Goal: Task Accomplishment & Management: Use online tool/utility

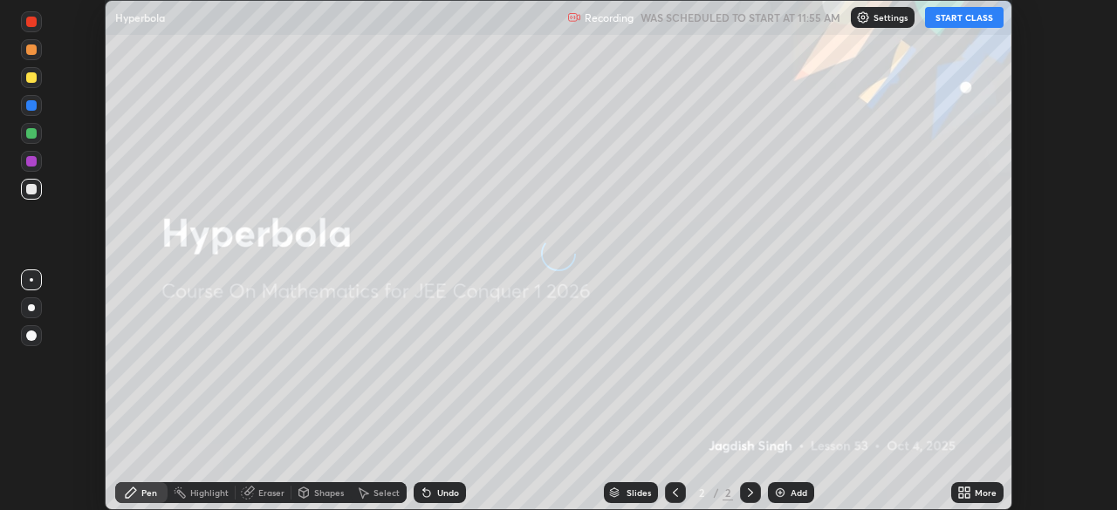
scroll to position [510, 1117]
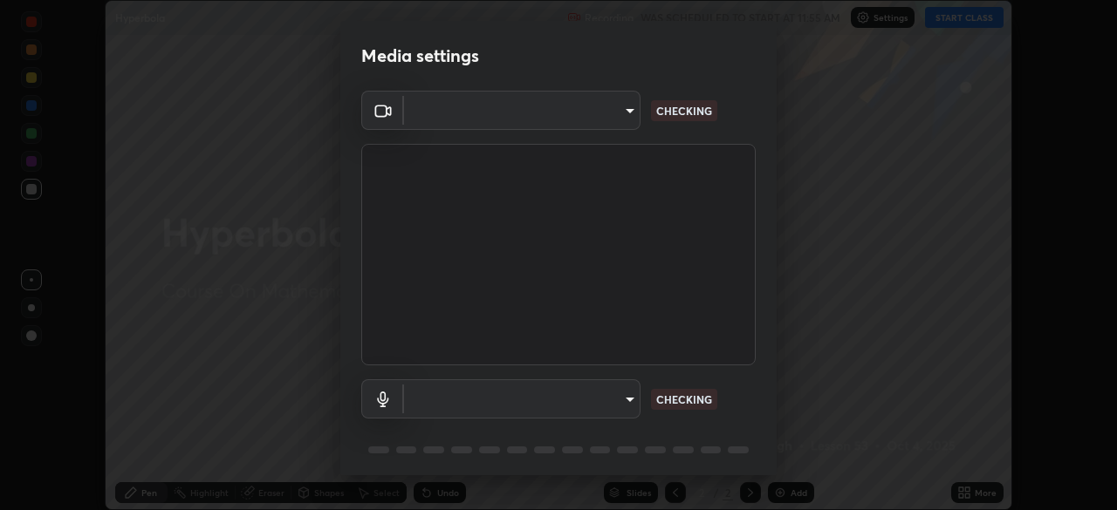
type input "58bb2390f23c468440353df0479802826a2cf34cec2d2474d9d64101ba3878b9"
click at [625, 395] on body "Erase all Hyperbola Recording WAS SCHEDULED TO START AT 11:55 AM Settings START…" at bounding box center [558, 255] width 1117 height 510
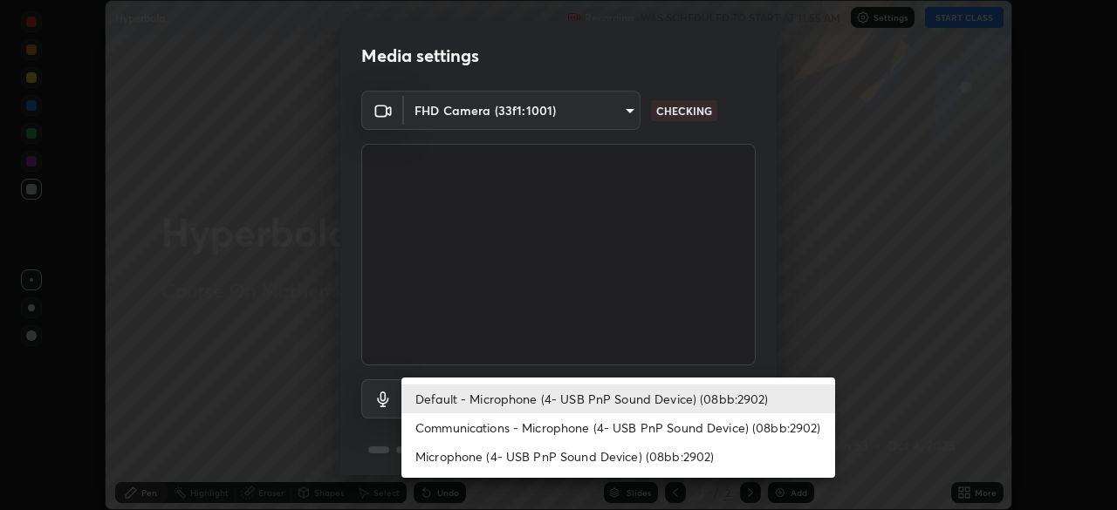
click at [620, 429] on li "Communications - Microphone (4- USB PnP Sound Device) (08bb:2902)" at bounding box center [618, 427] width 434 height 29
type input "communications"
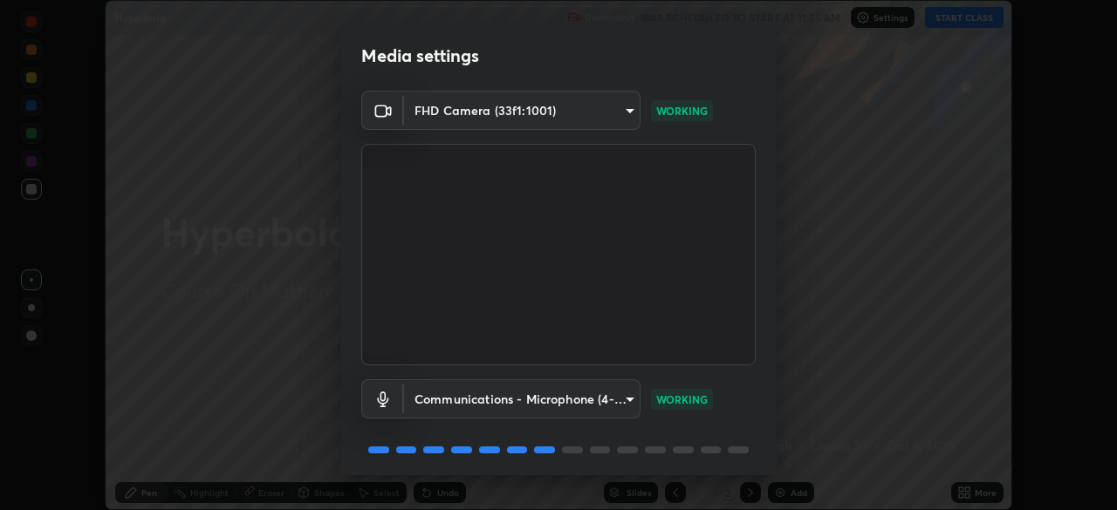
scroll to position [62, 0]
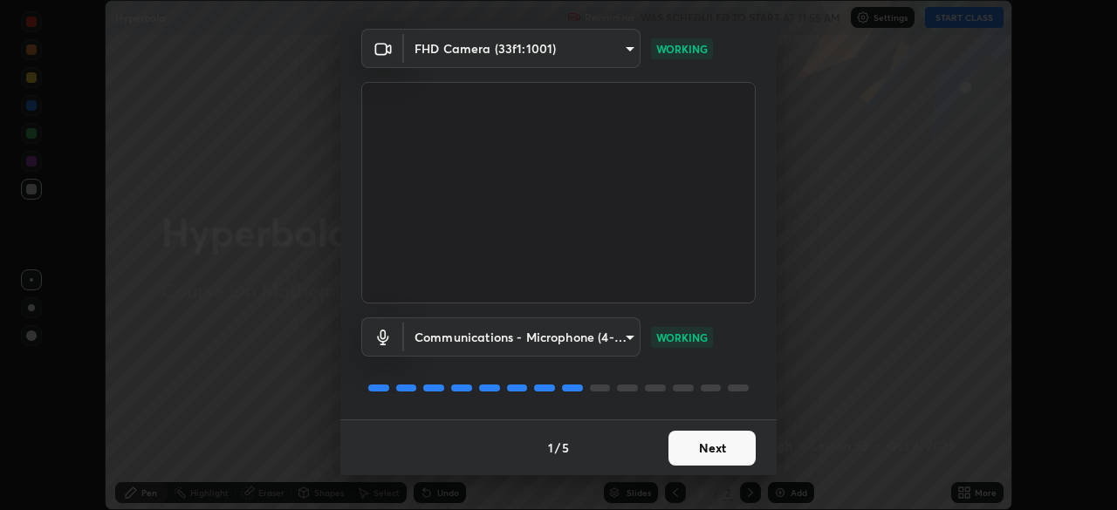
click at [734, 454] on button "Next" at bounding box center [711, 448] width 87 height 35
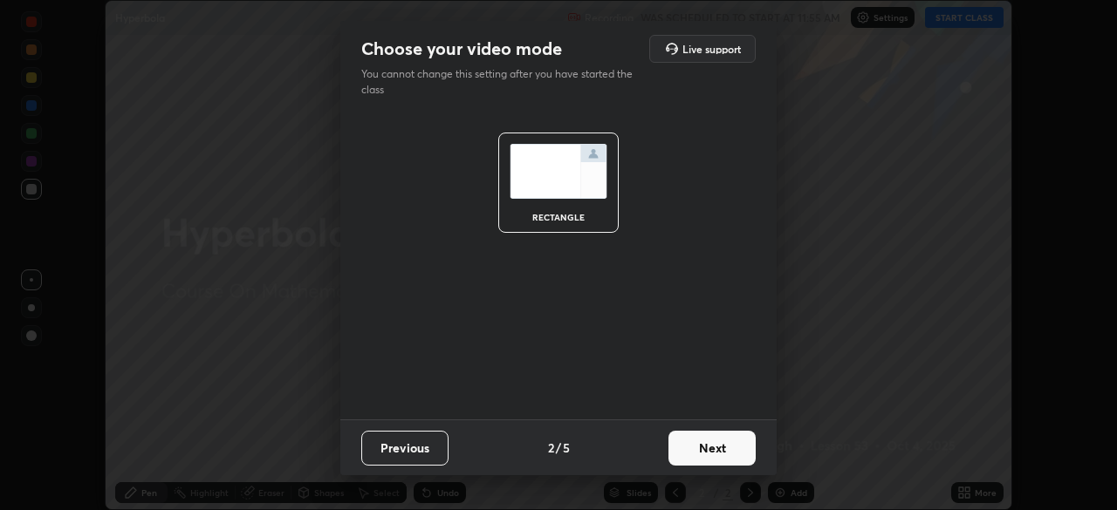
scroll to position [0, 0]
click at [733, 454] on button "Next" at bounding box center [711, 448] width 87 height 35
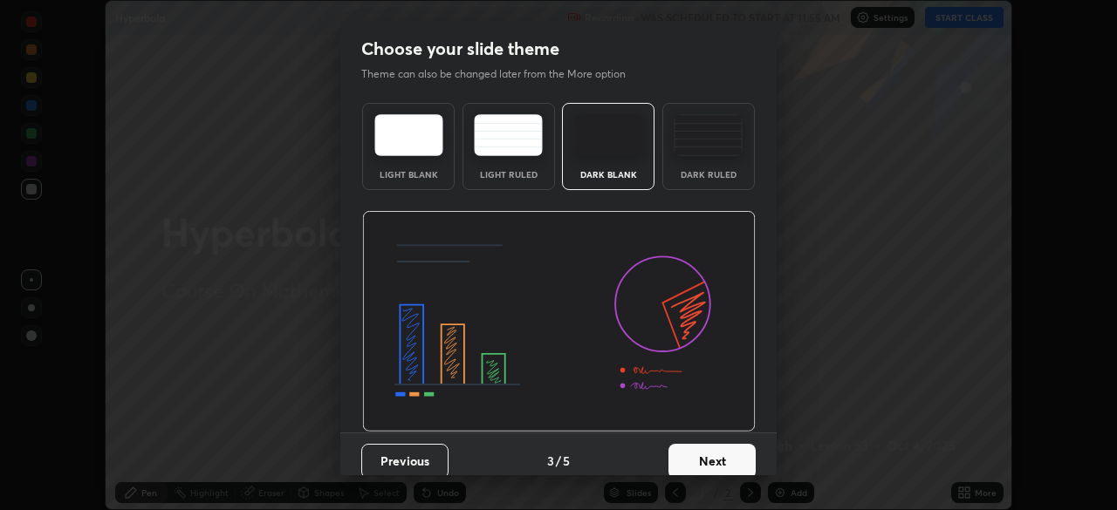
click at [736, 451] on button "Next" at bounding box center [711, 461] width 87 height 35
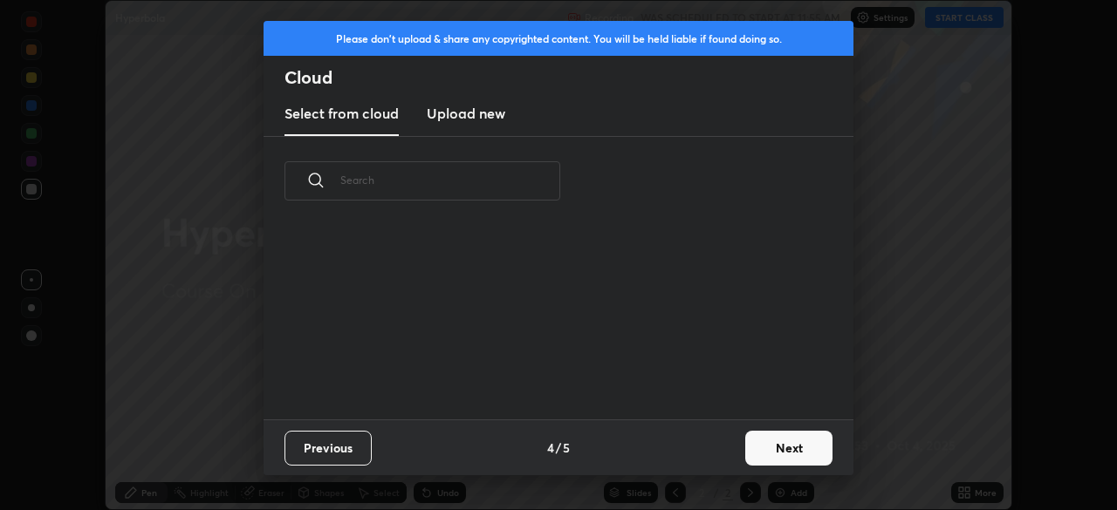
click at [748, 450] on button "Next" at bounding box center [788, 448] width 87 height 35
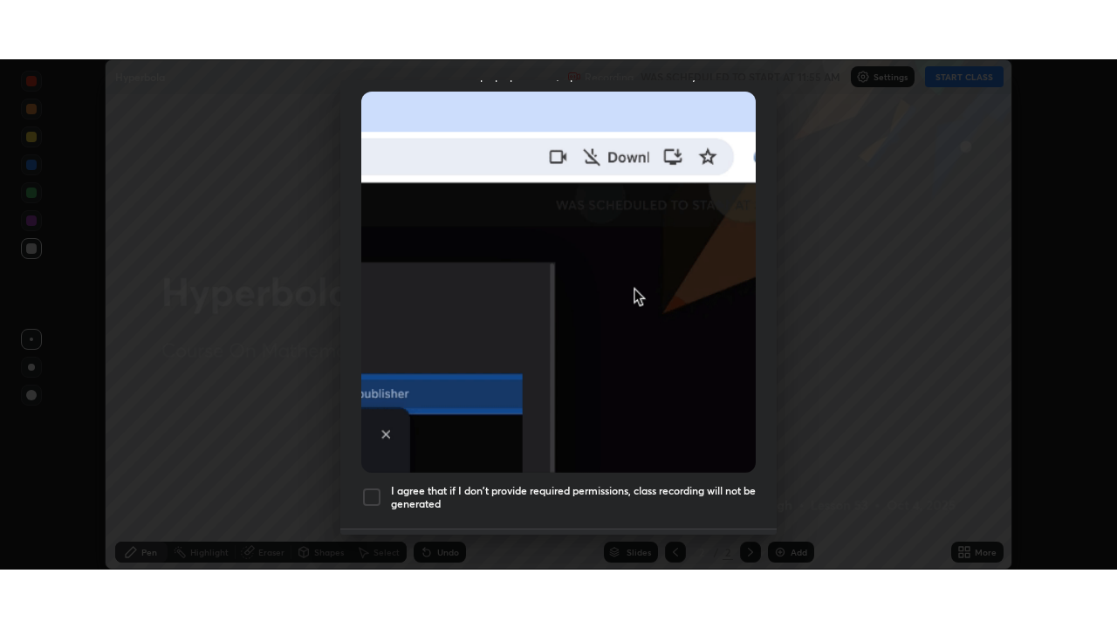
scroll to position [418, 0]
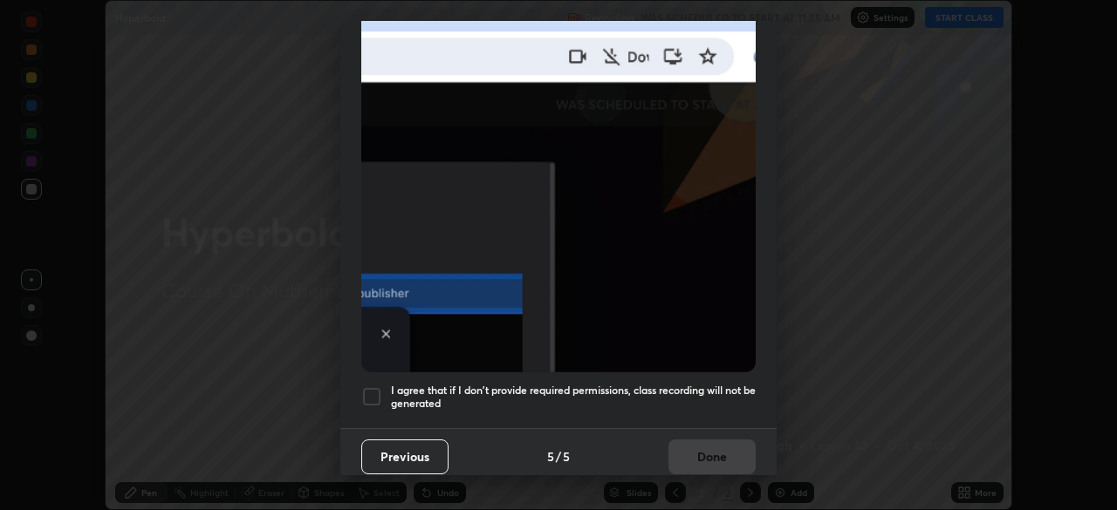
click at [379, 386] on div at bounding box center [371, 396] width 21 height 21
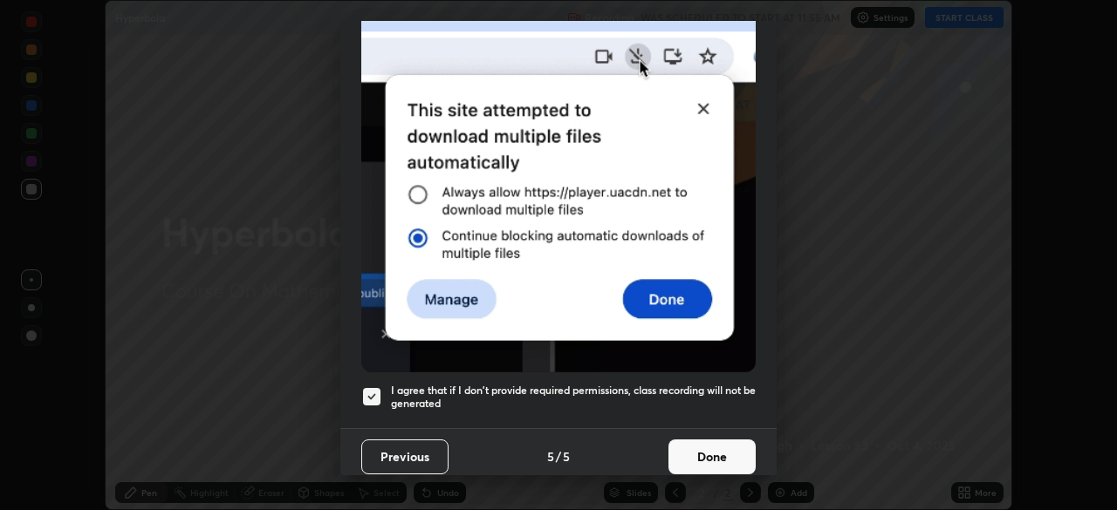
click at [717, 440] on button "Done" at bounding box center [711, 457] width 87 height 35
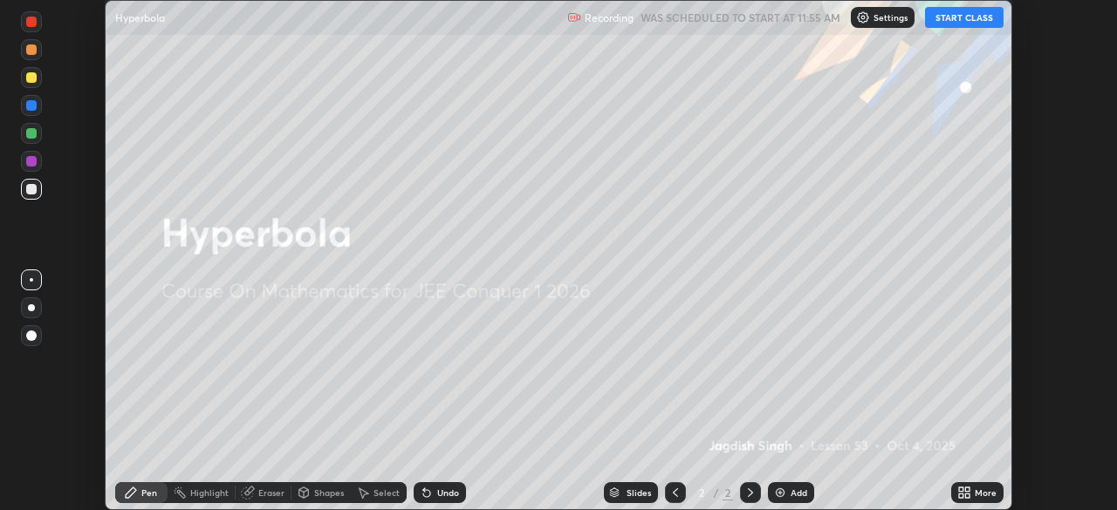
click at [967, 496] on icon at bounding box center [967, 496] width 4 height 4
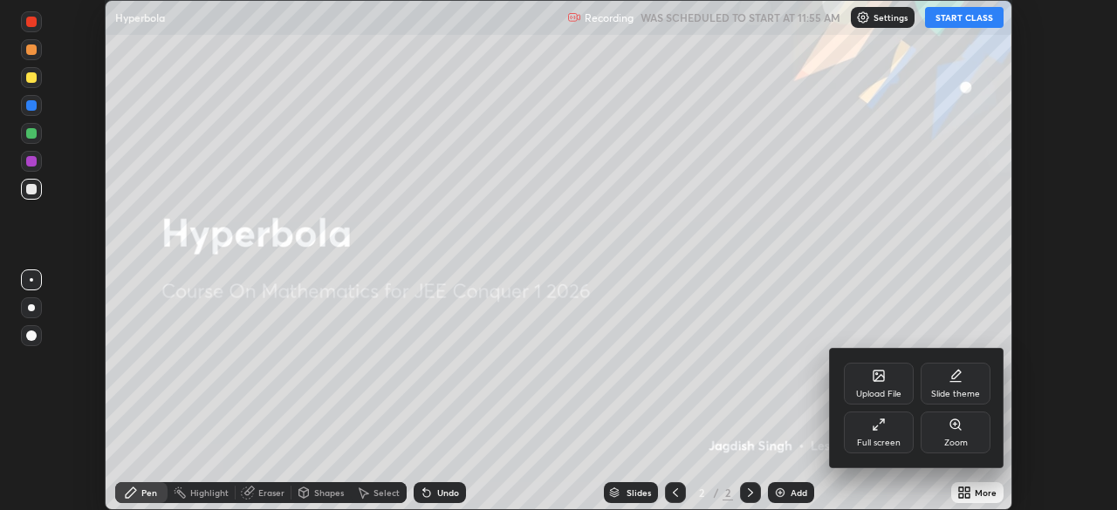
click at [890, 447] on div "Full screen" at bounding box center [879, 443] width 44 height 9
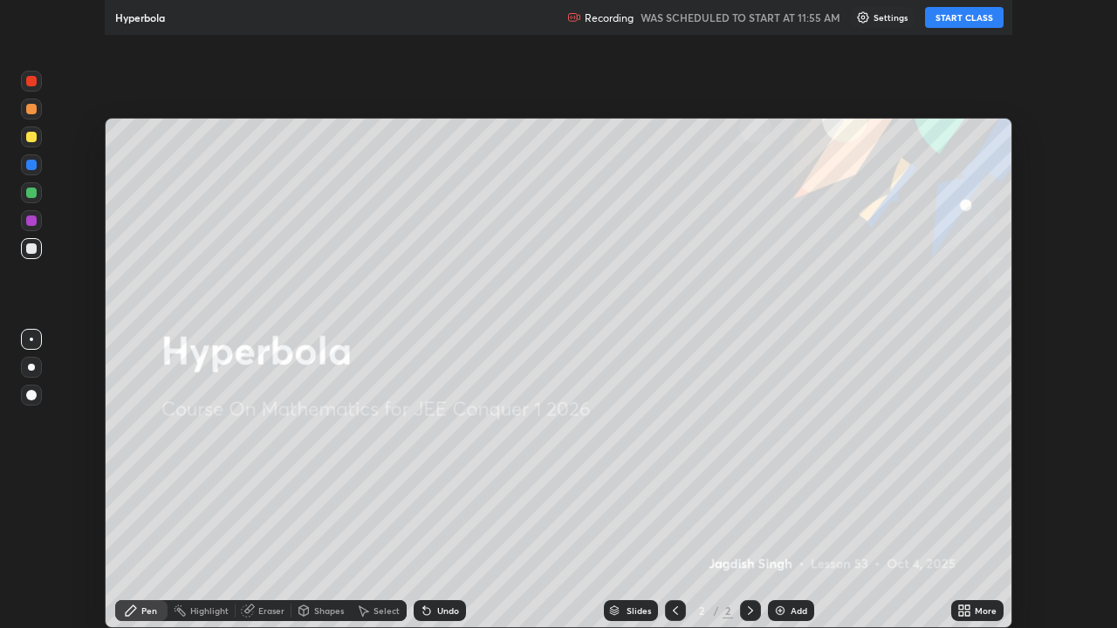
scroll to position [628, 1117]
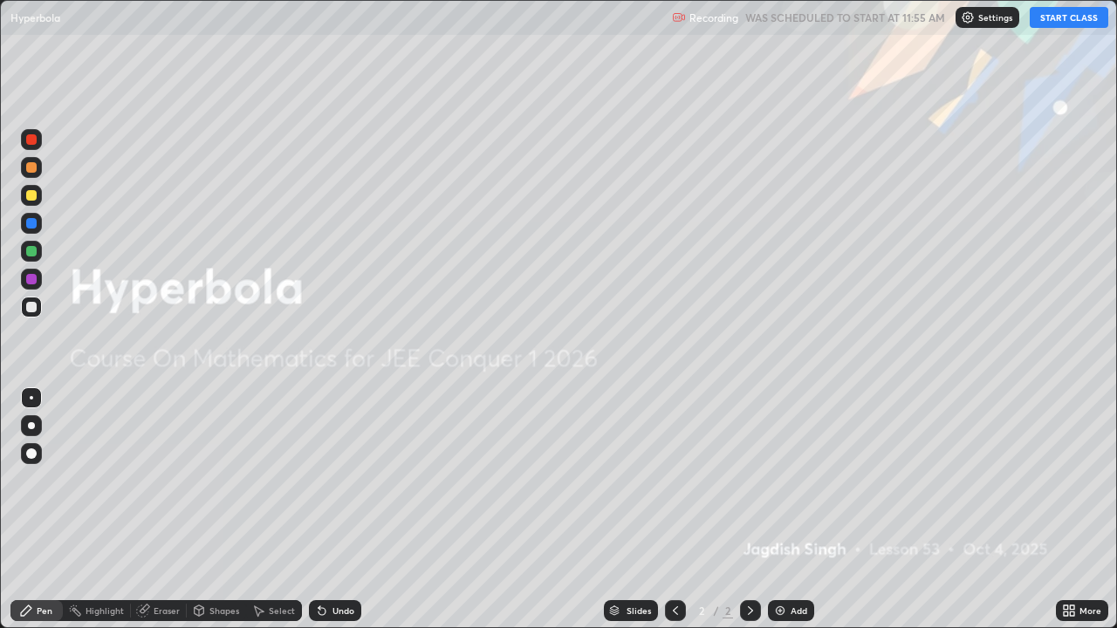
click at [1067, 17] on button "START CLASS" at bounding box center [1068, 17] width 79 height 21
click at [797, 509] on div "Add" at bounding box center [798, 610] width 17 height 9
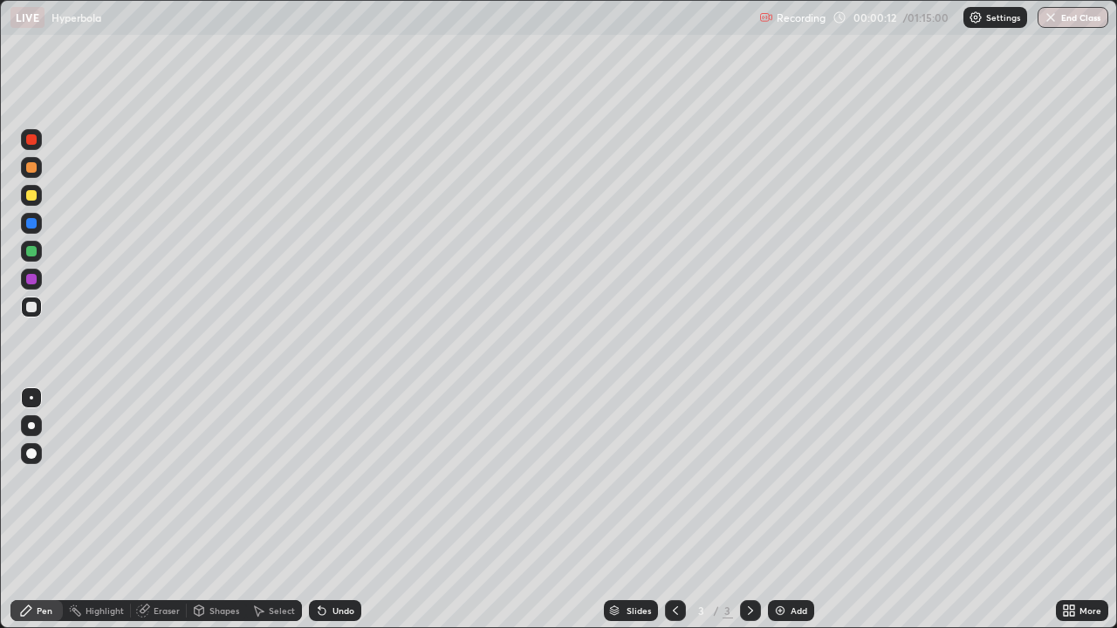
click at [35, 307] on div at bounding box center [31, 307] width 10 height 10
click at [33, 306] on div at bounding box center [31, 307] width 10 height 10
click at [29, 194] on div at bounding box center [31, 195] width 10 height 10
click at [30, 311] on div at bounding box center [31, 307] width 10 height 10
click at [31, 308] on div at bounding box center [31, 307] width 10 height 10
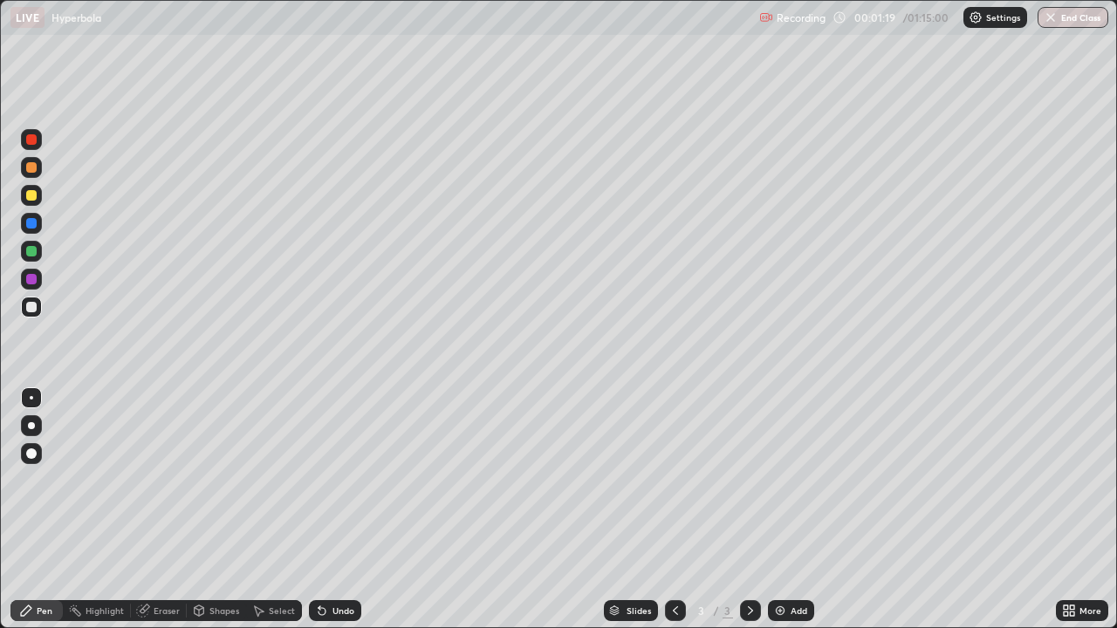
click at [31, 252] on div at bounding box center [31, 251] width 10 height 10
click at [38, 305] on div at bounding box center [31, 307] width 21 height 21
click at [28, 315] on div at bounding box center [31, 307] width 21 height 21
click at [31, 230] on div at bounding box center [31, 223] width 21 height 21
click at [26, 284] on div at bounding box center [31, 279] width 21 height 21
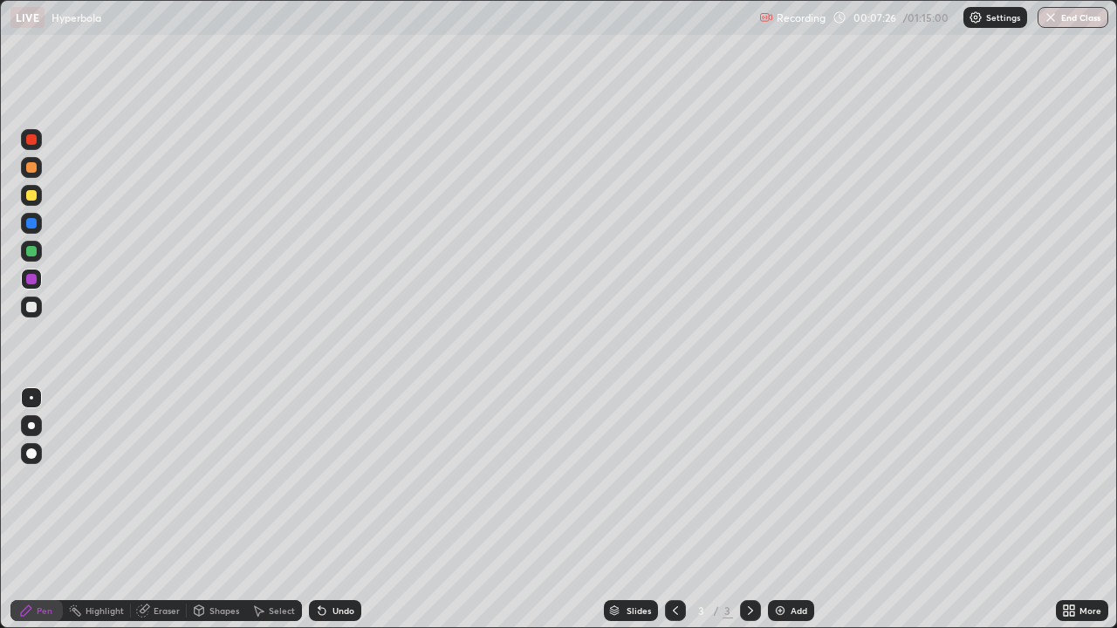
click at [796, 509] on div "Add" at bounding box center [791, 610] width 46 height 21
click at [39, 304] on div at bounding box center [31, 307] width 21 height 21
click at [32, 167] on div at bounding box center [31, 167] width 10 height 10
click at [668, 509] on icon at bounding box center [675, 611] width 14 height 14
click at [748, 509] on icon at bounding box center [750, 611] width 14 height 14
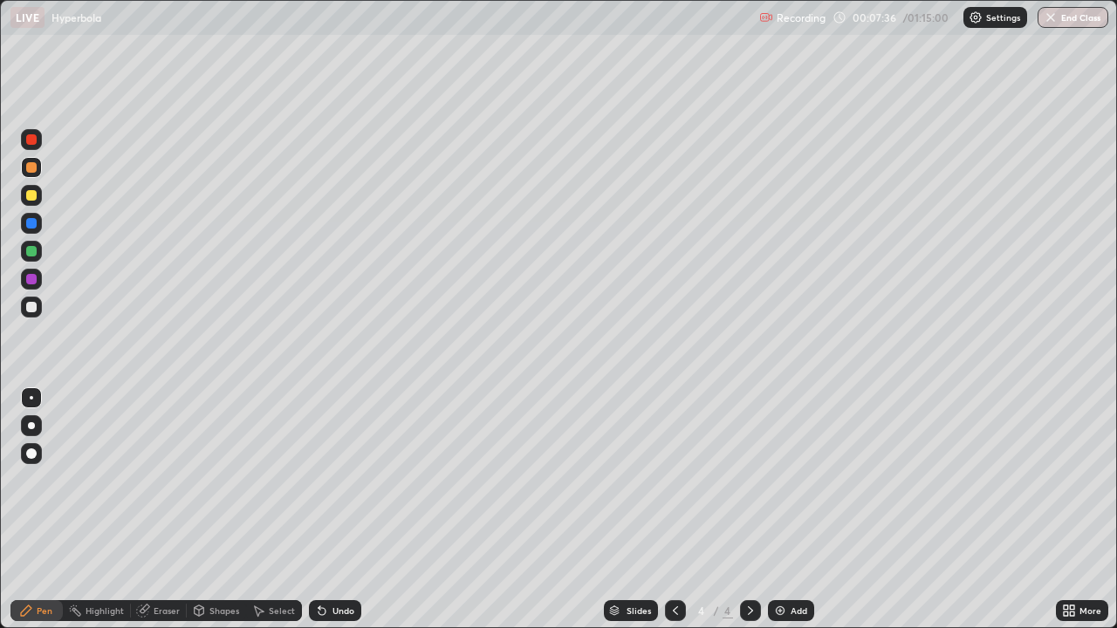
click at [31, 195] on div at bounding box center [31, 195] width 10 height 10
click at [673, 509] on icon at bounding box center [675, 610] width 5 height 9
click at [748, 509] on icon at bounding box center [750, 611] width 14 height 14
click at [31, 308] on div at bounding box center [31, 307] width 10 height 10
click at [33, 308] on div at bounding box center [31, 307] width 10 height 10
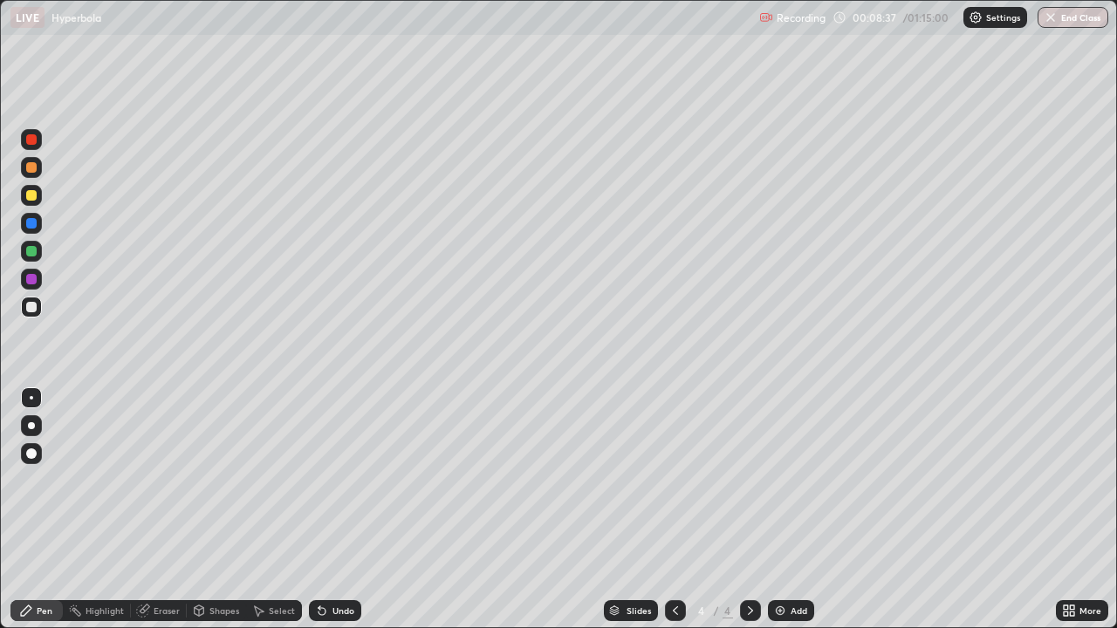
click at [32, 307] on div at bounding box center [31, 307] width 10 height 10
click at [154, 509] on div "Eraser" at bounding box center [159, 610] width 56 height 21
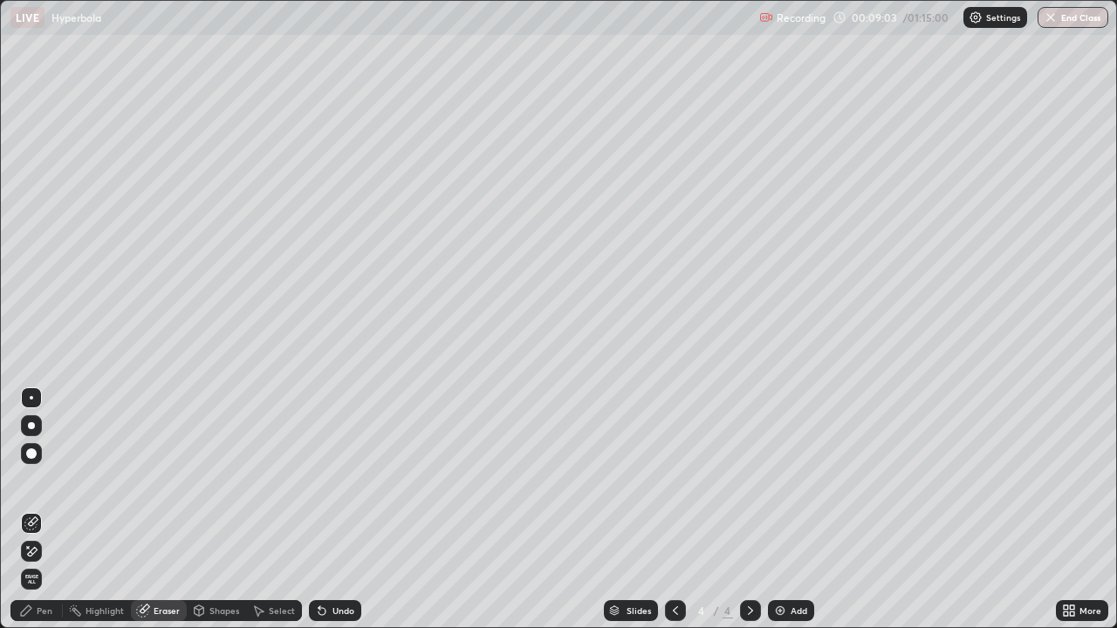
click at [48, 509] on div "Pen" at bounding box center [45, 610] width 16 height 9
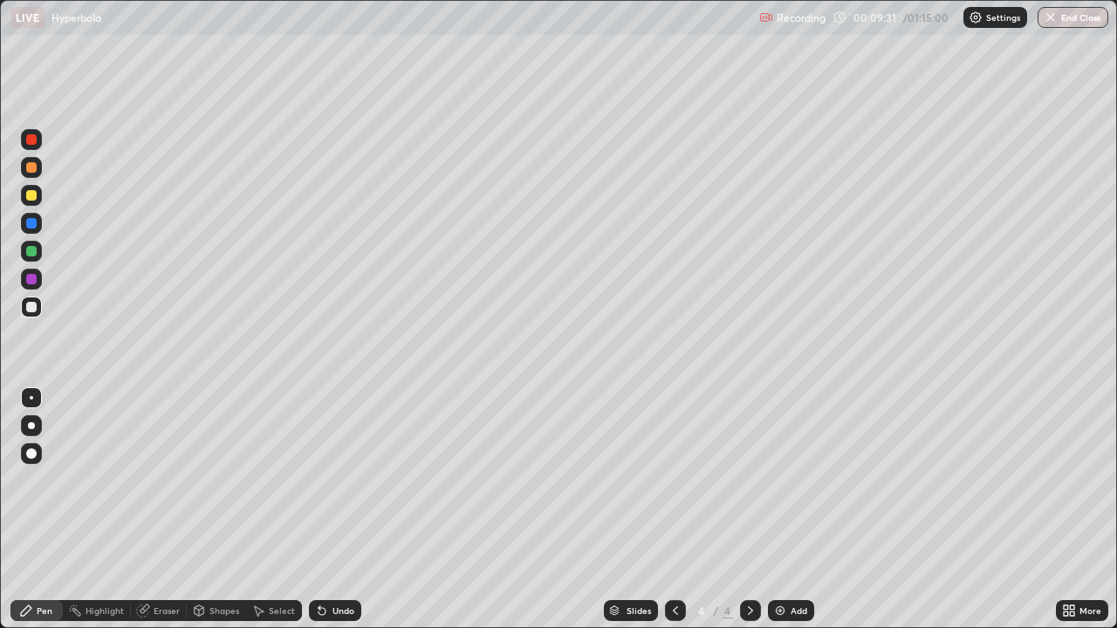
click at [30, 288] on div at bounding box center [31, 279] width 21 height 21
click at [30, 313] on div at bounding box center [31, 307] width 21 height 21
click at [31, 250] on div at bounding box center [31, 251] width 10 height 10
click at [39, 308] on div at bounding box center [31, 307] width 21 height 21
click at [171, 509] on div "Eraser" at bounding box center [159, 610] width 56 height 21
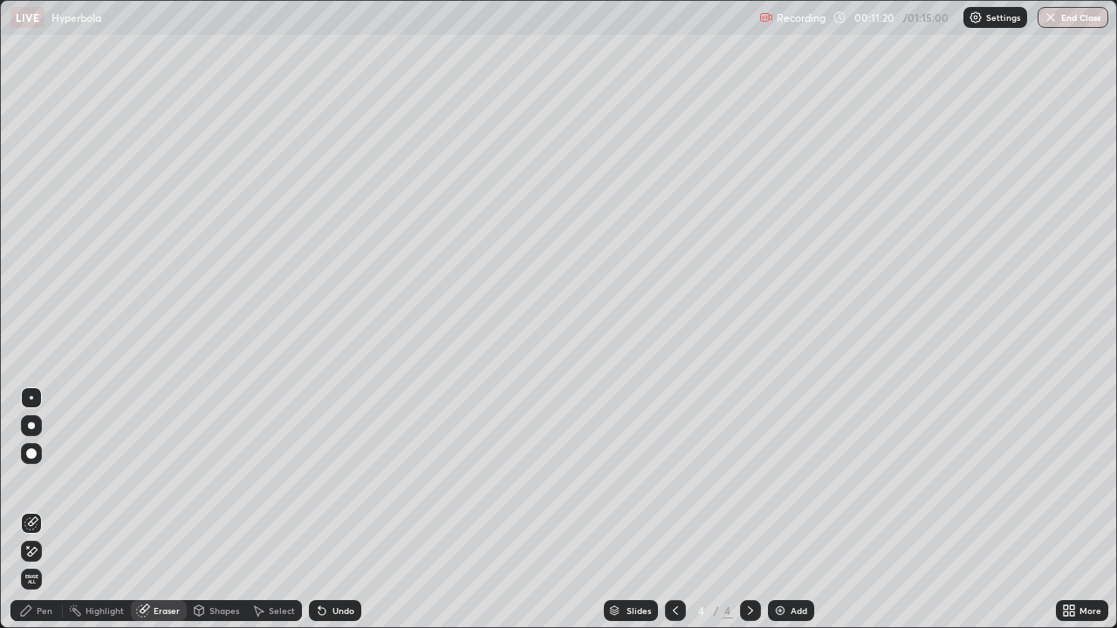
click at [59, 509] on div "Pen" at bounding box center [36, 610] width 52 height 21
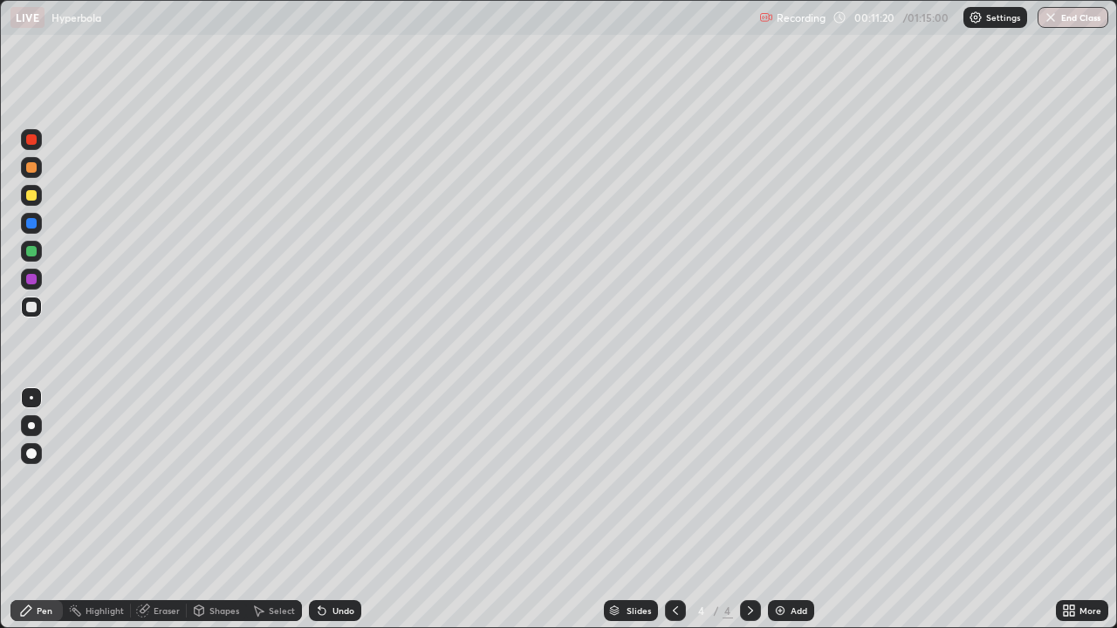
click at [32, 307] on div at bounding box center [31, 307] width 10 height 10
click at [805, 509] on div "Add" at bounding box center [791, 610] width 46 height 21
click at [34, 195] on div at bounding box center [31, 195] width 10 height 10
click at [32, 167] on div at bounding box center [31, 167] width 10 height 10
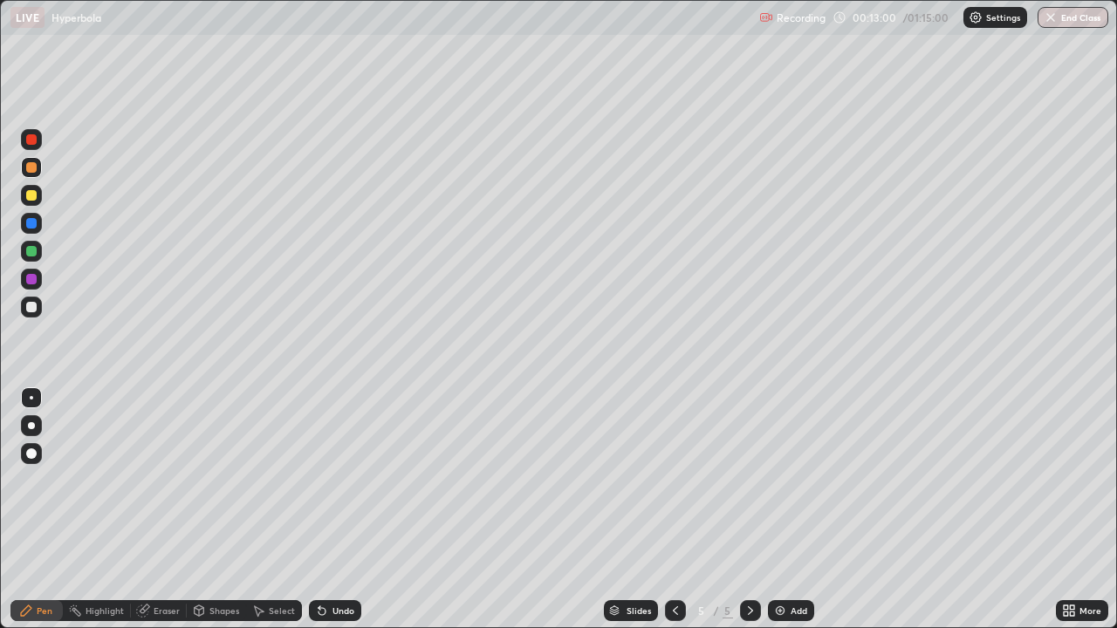
click at [30, 306] on div at bounding box center [31, 307] width 10 height 10
click at [28, 254] on div at bounding box center [31, 251] width 10 height 10
click at [31, 192] on div at bounding box center [31, 195] width 10 height 10
click at [31, 309] on div at bounding box center [31, 307] width 10 height 10
click at [29, 277] on div at bounding box center [31, 279] width 10 height 10
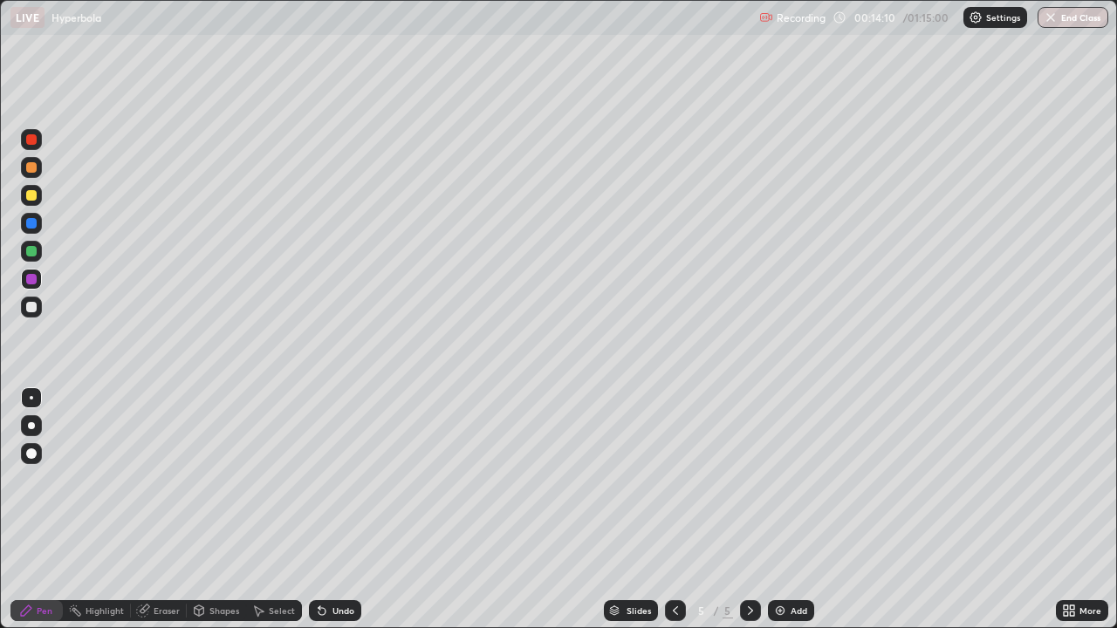
click at [32, 305] on div at bounding box center [31, 307] width 10 height 10
click at [40, 253] on div at bounding box center [31, 251] width 21 height 21
click at [153, 509] on div "Eraser" at bounding box center [159, 610] width 56 height 21
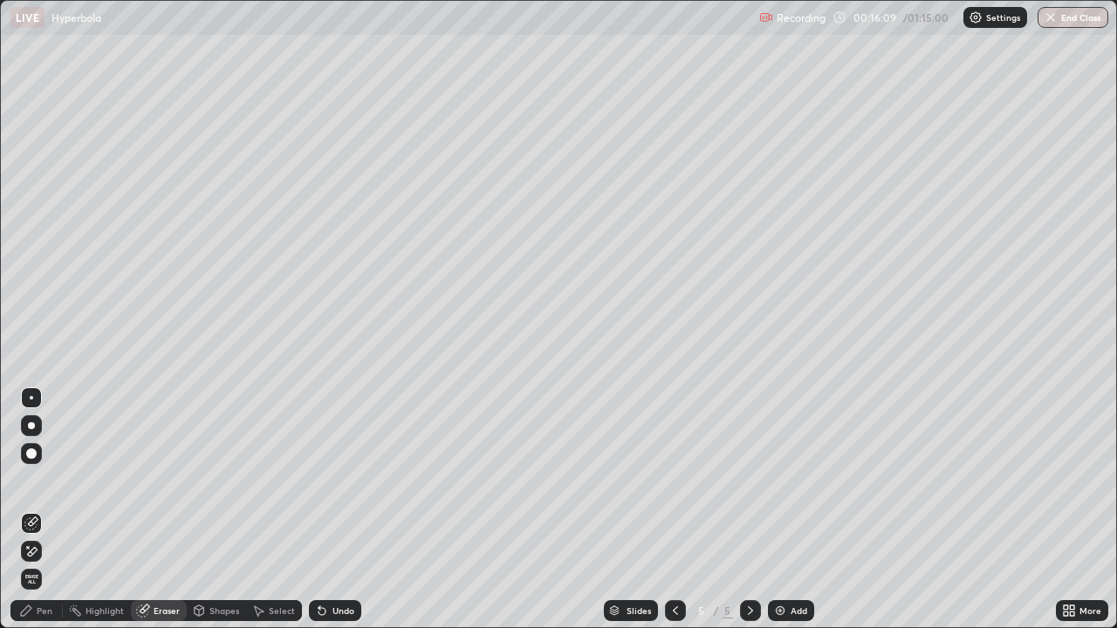
click at [43, 509] on div "Pen" at bounding box center [36, 610] width 52 height 21
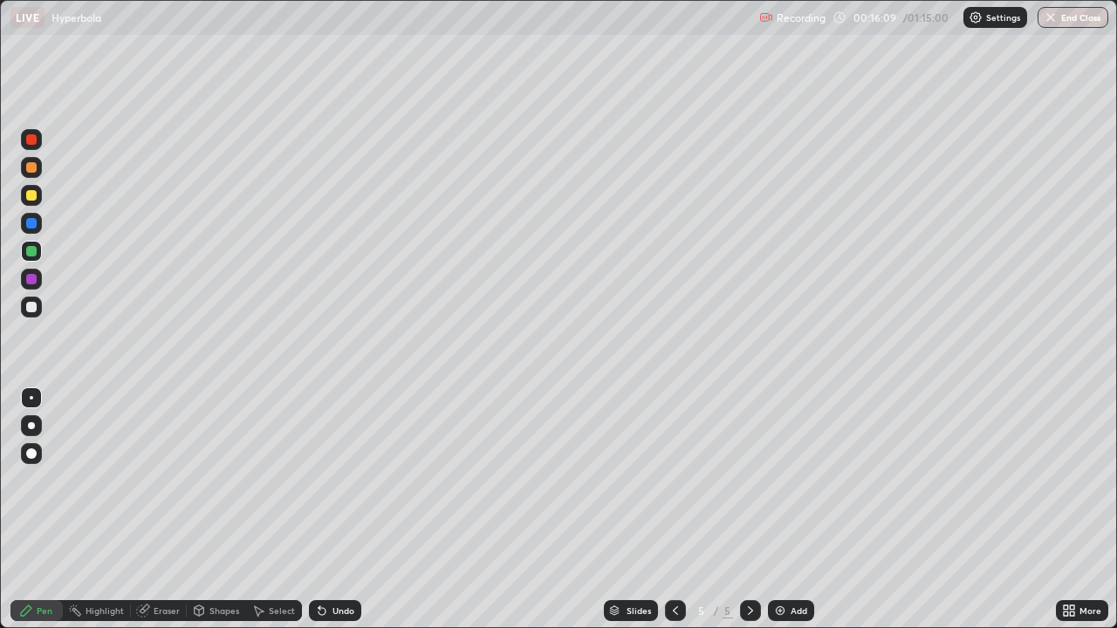
click at [38, 307] on div at bounding box center [31, 307] width 21 height 21
click at [38, 303] on div at bounding box center [31, 307] width 21 height 21
click at [26, 311] on div at bounding box center [31, 307] width 21 height 21
click at [780, 509] on img at bounding box center [780, 611] width 14 height 14
click at [35, 307] on div at bounding box center [31, 307] width 10 height 10
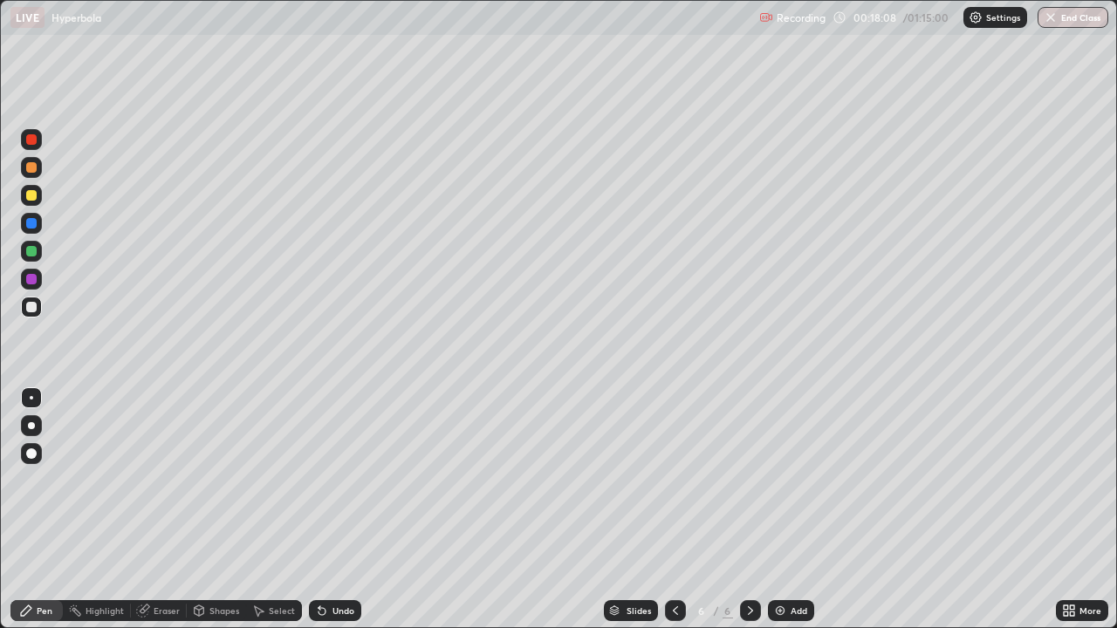
click at [32, 307] on div at bounding box center [31, 307] width 10 height 10
click at [31, 167] on div at bounding box center [31, 167] width 10 height 10
click at [33, 306] on div at bounding box center [31, 307] width 10 height 10
click at [31, 305] on div at bounding box center [31, 307] width 10 height 10
click at [33, 302] on div at bounding box center [31, 307] width 10 height 10
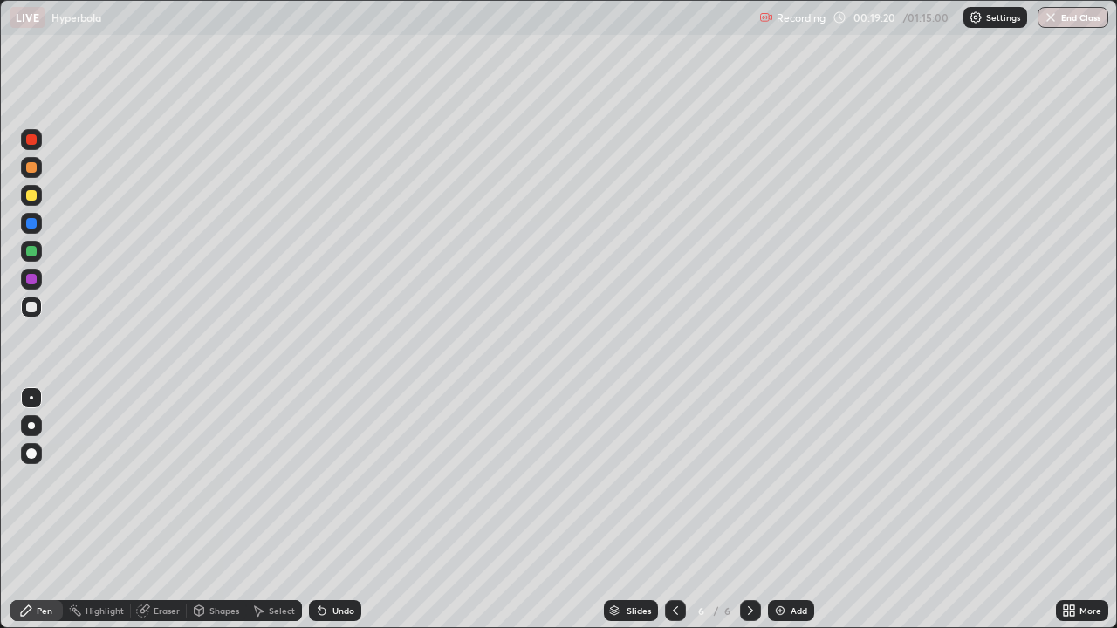
click at [36, 305] on div at bounding box center [31, 307] width 10 height 10
click at [673, 509] on icon at bounding box center [675, 611] width 14 height 14
click at [748, 509] on icon at bounding box center [750, 611] width 14 height 14
click at [776, 509] on img at bounding box center [780, 611] width 14 height 14
click at [31, 306] on div at bounding box center [31, 307] width 10 height 10
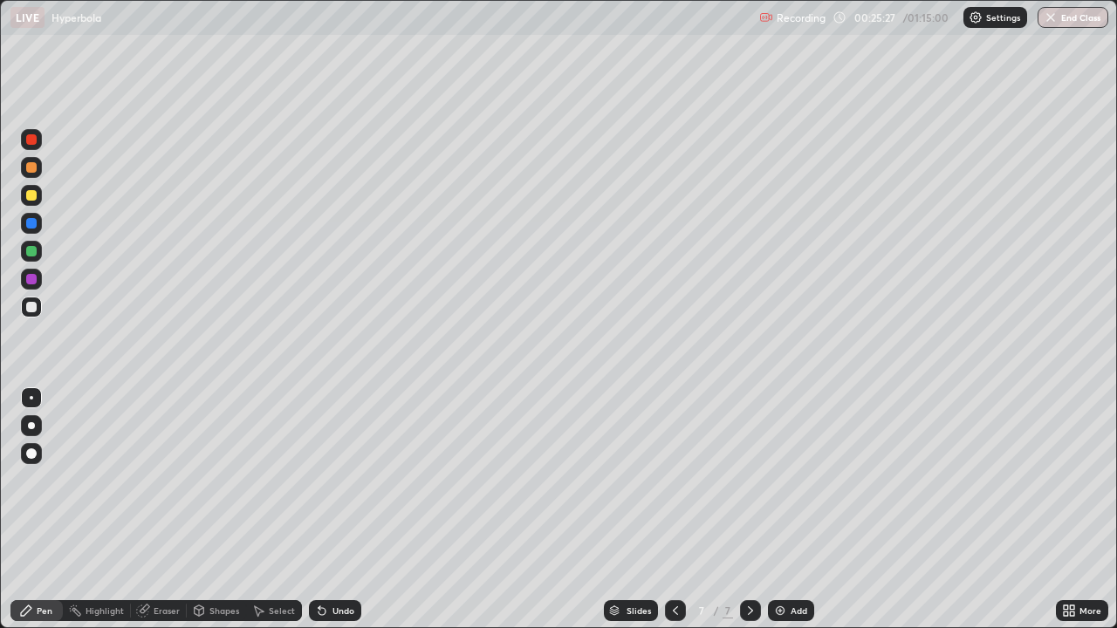
click at [32, 174] on div at bounding box center [31, 167] width 21 height 21
click at [33, 219] on div at bounding box center [31, 223] width 10 height 10
click at [31, 223] on div at bounding box center [31, 223] width 10 height 10
click at [31, 254] on div at bounding box center [31, 251] width 10 height 10
click at [33, 280] on div at bounding box center [31, 279] width 10 height 10
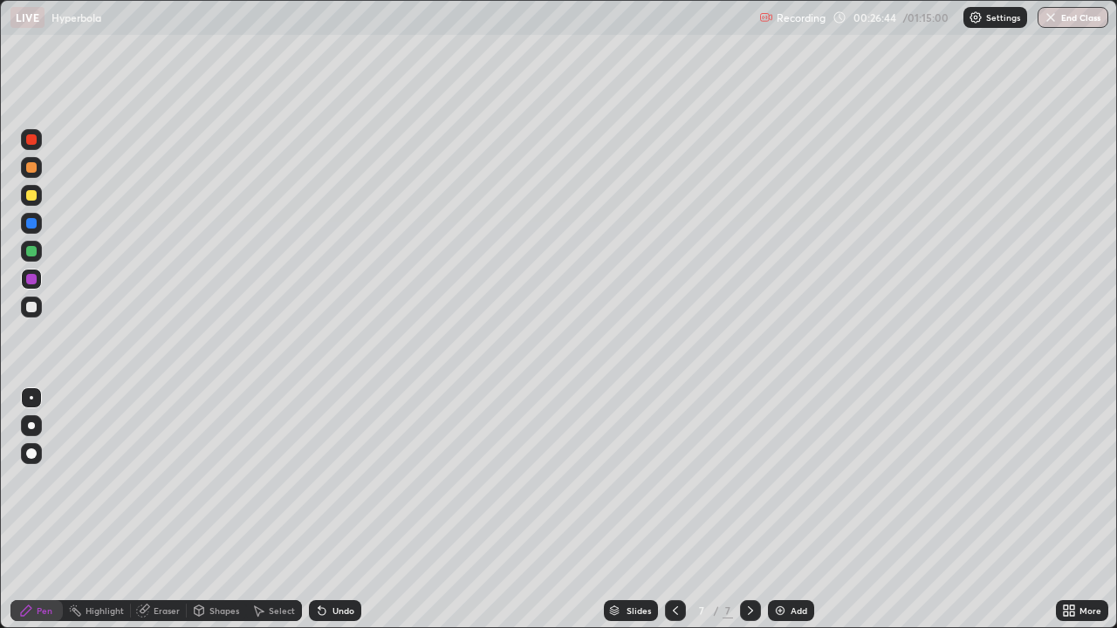
click at [166, 509] on div "Eraser" at bounding box center [167, 610] width 26 height 9
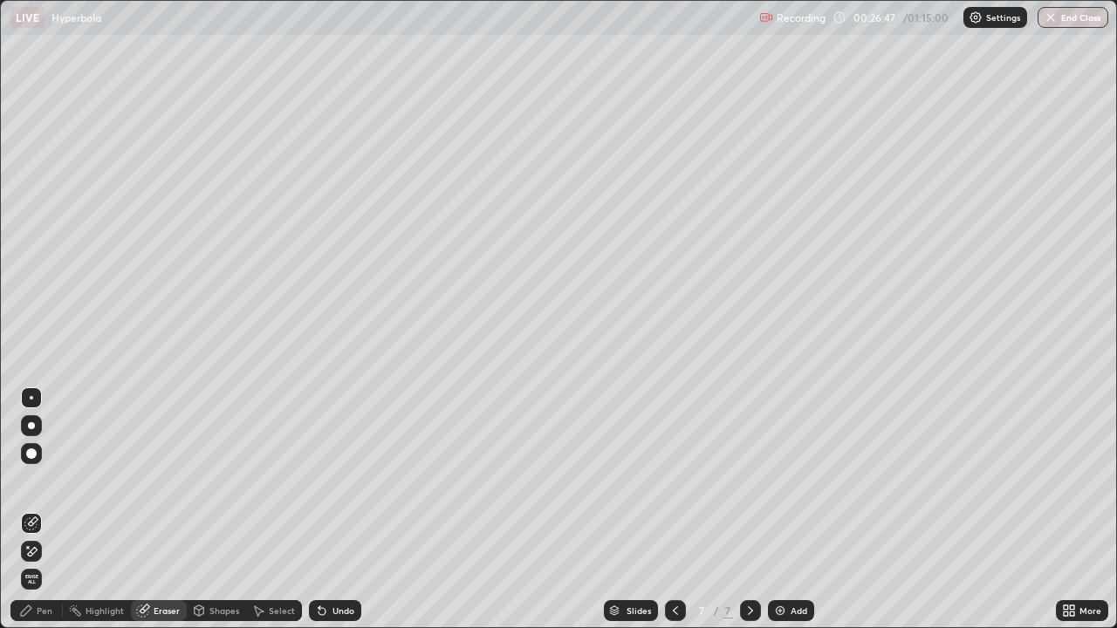
click at [51, 509] on div "Pen" at bounding box center [45, 610] width 16 height 9
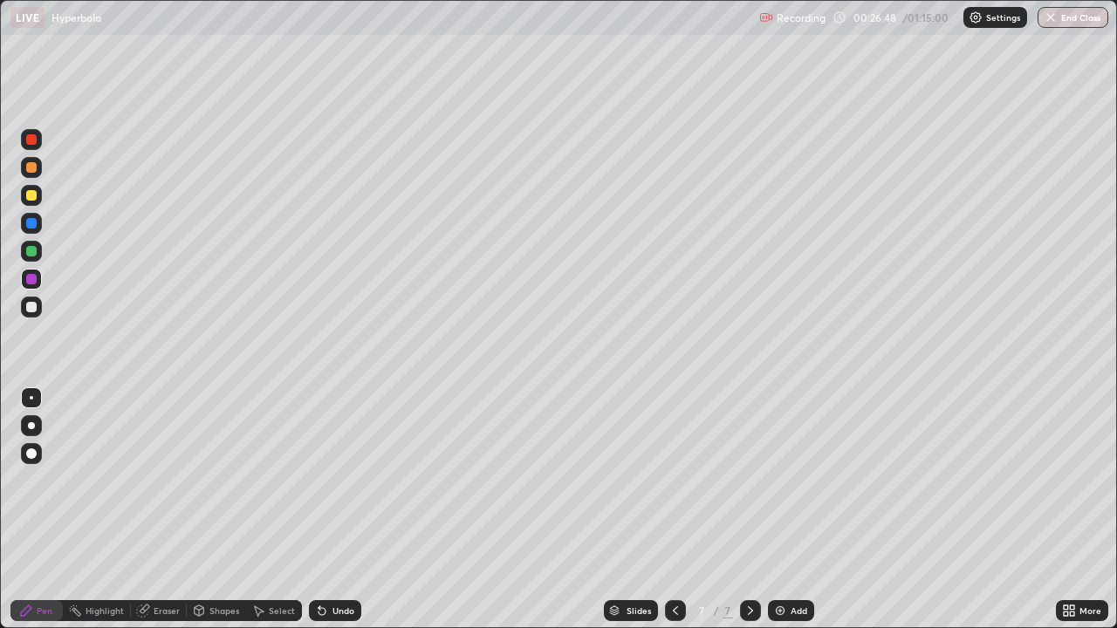
click at [32, 314] on div at bounding box center [31, 307] width 21 height 21
click at [31, 251] on div at bounding box center [31, 251] width 10 height 10
click at [32, 195] on div at bounding box center [31, 195] width 10 height 10
click at [38, 226] on div at bounding box center [31, 223] width 21 height 21
click at [33, 307] on div at bounding box center [31, 307] width 10 height 10
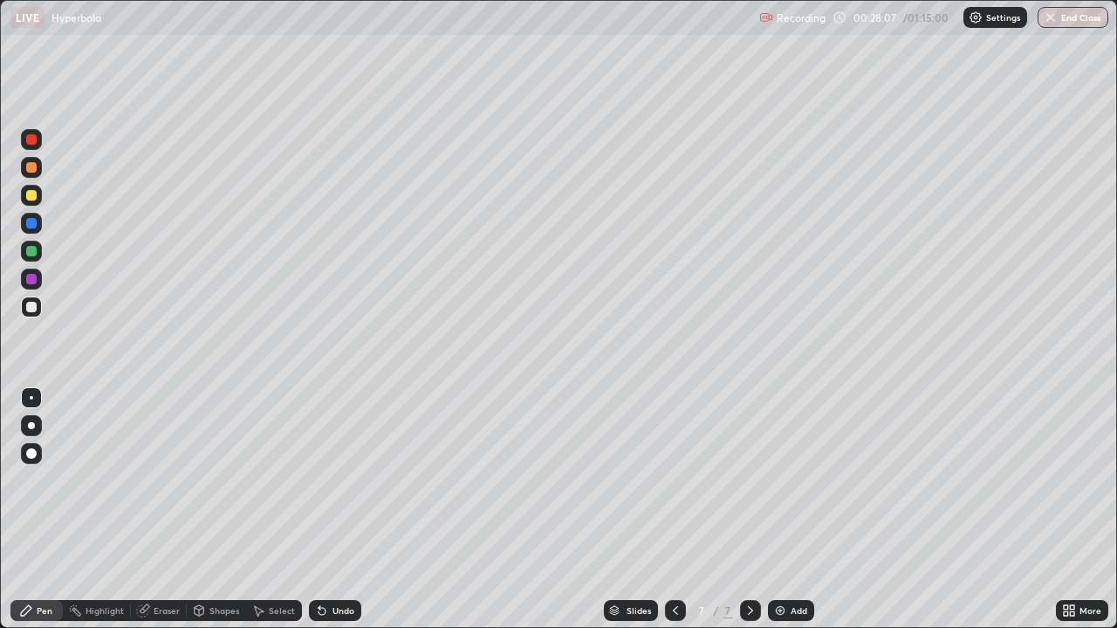
click at [171, 509] on div "Eraser" at bounding box center [167, 610] width 26 height 9
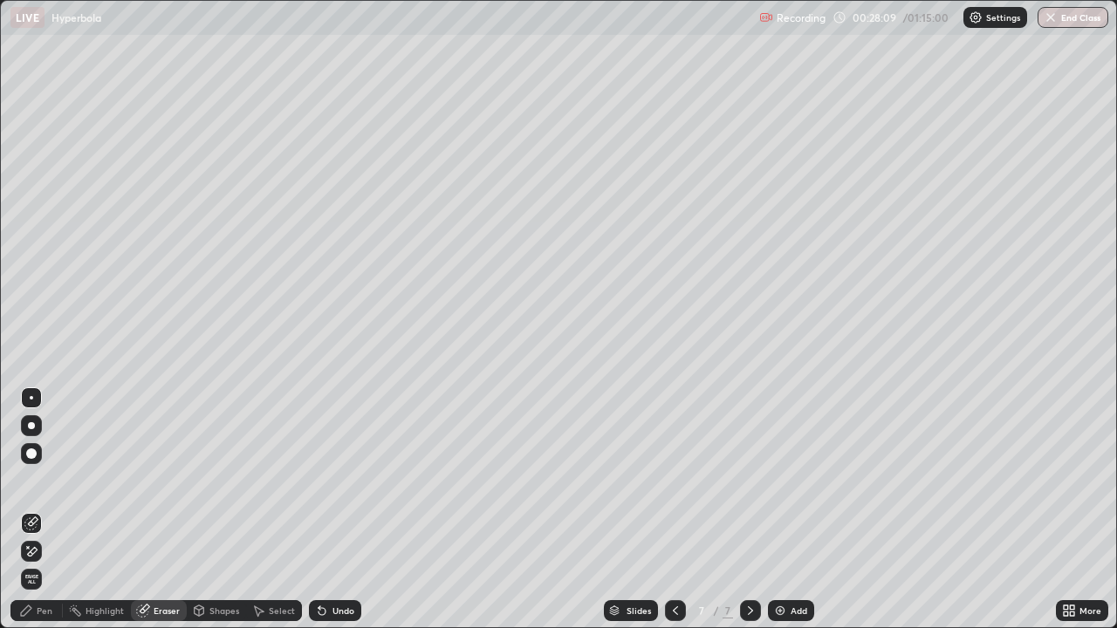
click at [52, 509] on div "Pen" at bounding box center [36, 610] width 52 height 21
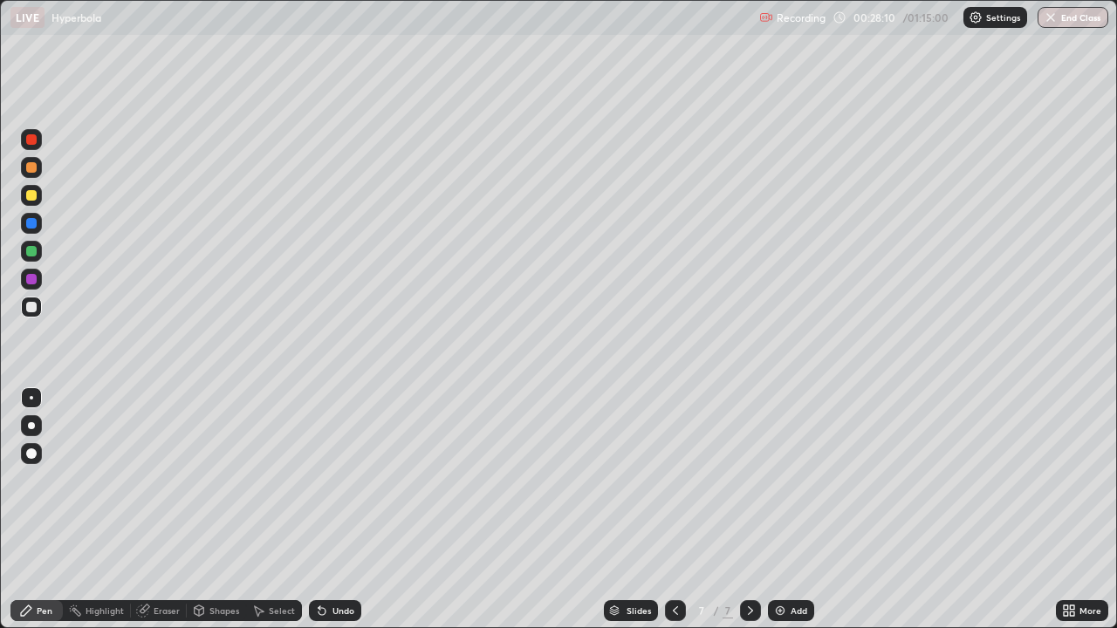
click at [31, 305] on div at bounding box center [31, 307] width 10 height 10
click at [38, 253] on div at bounding box center [31, 251] width 21 height 21
click at [30, 307] on div at bounding box center [31, 307] width 10 height 10
click at [778, 509] on img at bounding box center [780, 611] width 14 height 14
click at [35, 307] on div at bounding box center [31, 307] width 10 height 10
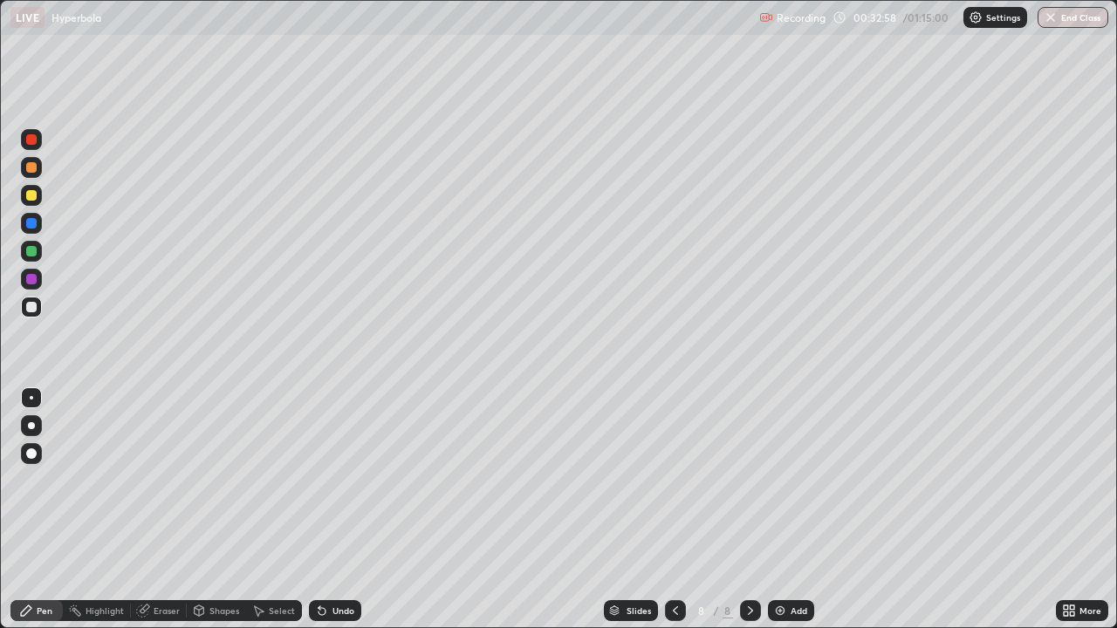
click at [34, 308] on div at bounding box center [31, 307] width 10 height 10
click at [30, 307] on div at bounding box center [31, 307] width 10 height 10
click at [805, 509] on div "Add" at bounding box center [791, 610] width 46 height 21
click at [38, 252] on div at bounding box center [31, 251] width 21 height 21
click at [36, 310] on div at bounding box center [31, 307] width 10 height 10
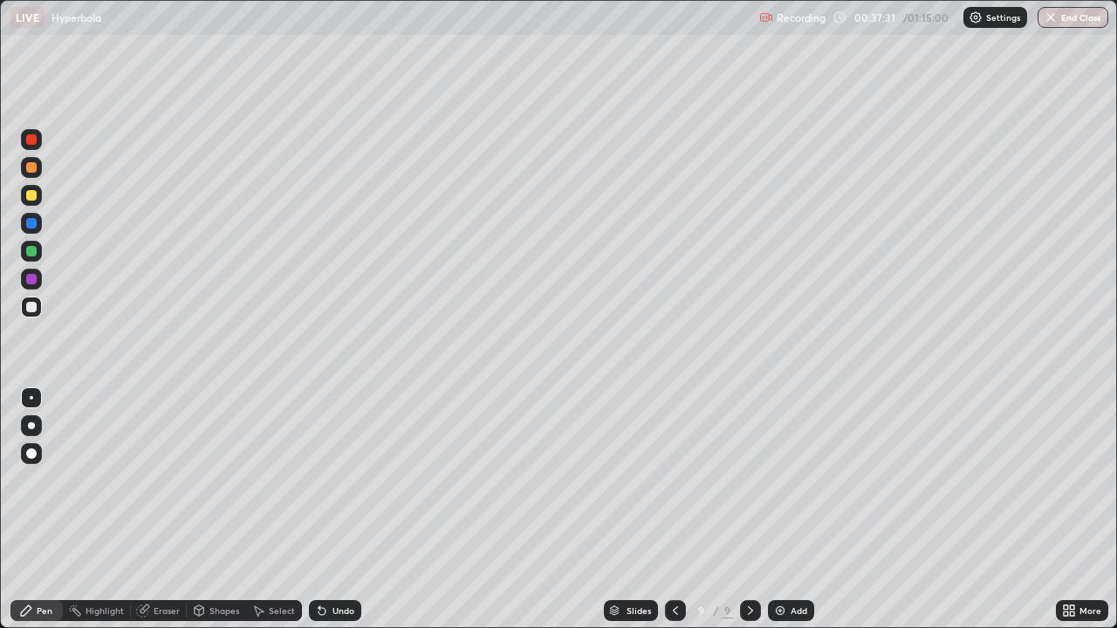
click at [36, 197] on div at bounding box center [31, 195] width 10 height 10
click at [147, 509] on icon at bounding box center [145, 609] width 10 height 9
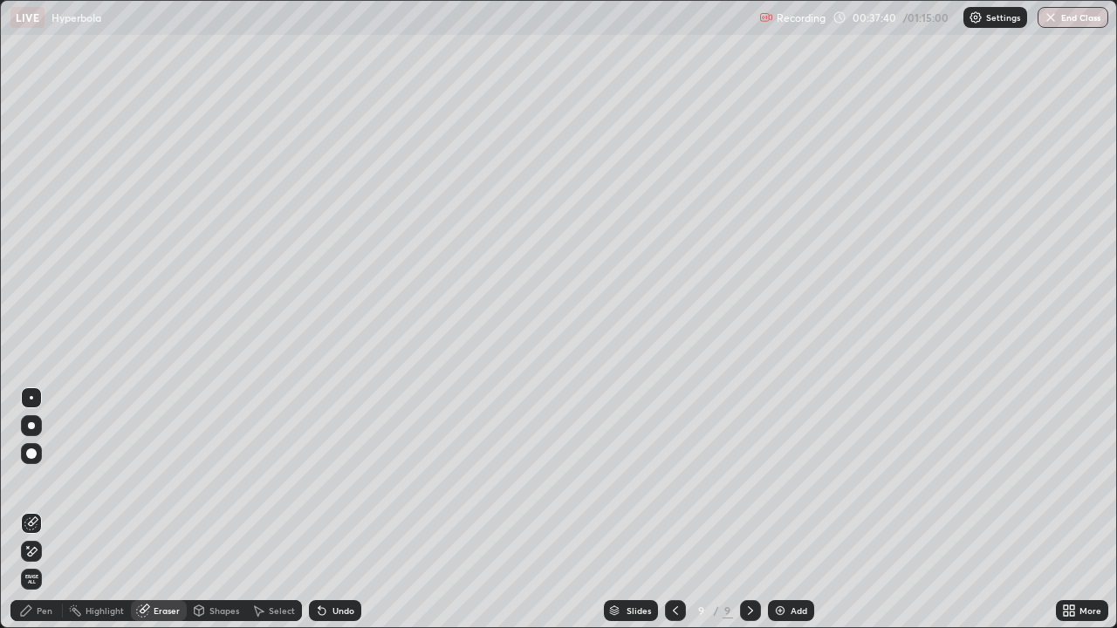
click at [49, 509] on div "Pen" at bounding box center [45, 610] width 16 height 9
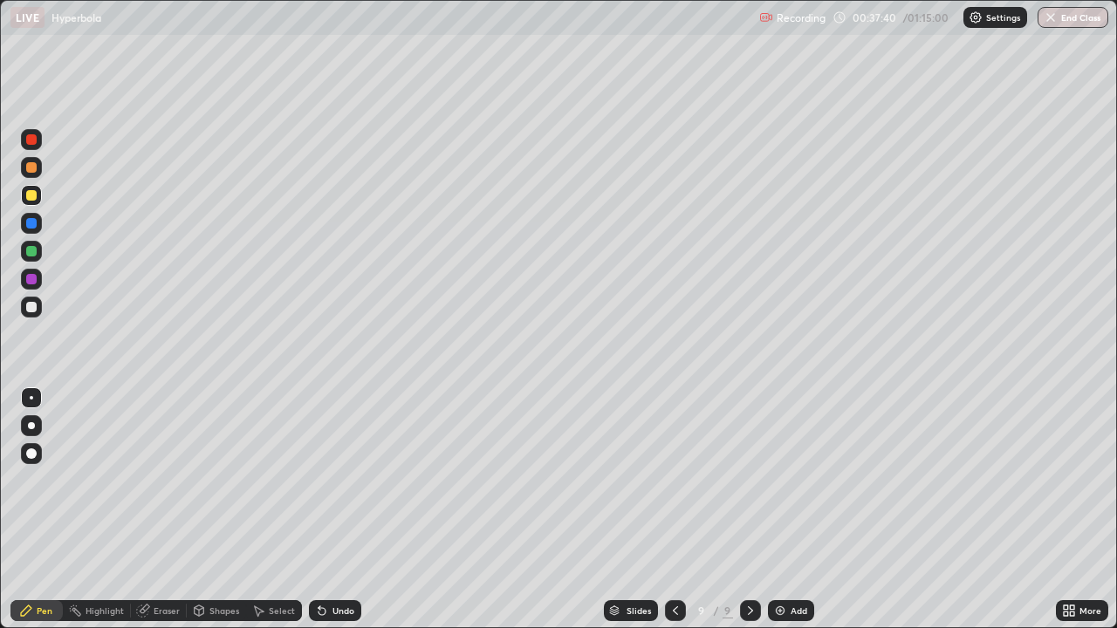
click at [32, 195] on div at bounding box center [31, 195] width 10 height 10
click at [36, 309] on div at bounding box center [31, 307] width 10 height 10
click at [34, 253] on div at bounding box center [31, 251] width 10 height 10
click at [36, 193] on div at bounding box center [31, 195] width 10 height 10
click at [32, 277] on div at bounding box center [31, 279] width 10 height 10
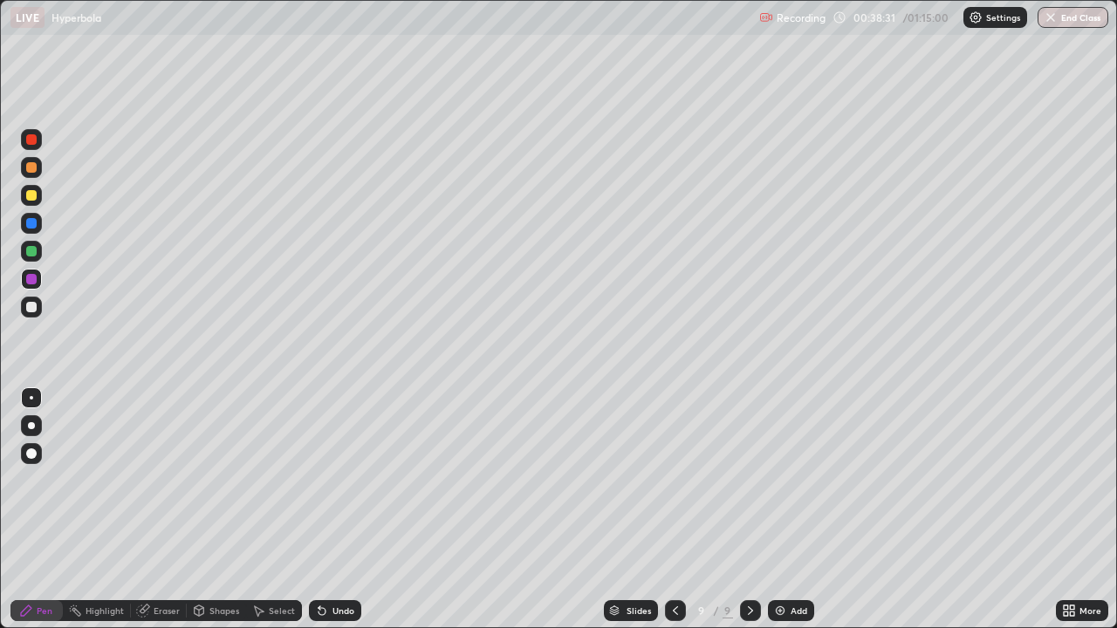
click at [33, 169] on div at bounding box center [31, 167] width 10 height 10
click at [32, 279] on div at bounding box center [31, 279] width 10 height 10
click at [31, 308] on div at bounding box center [31, 307] width 10 height 10
click at [31, 142] on div at bounding box center [31, 139] width 10 height 10
click at [805, 509] on div "Add" at bounding box center [791, 610] width 46 height 21
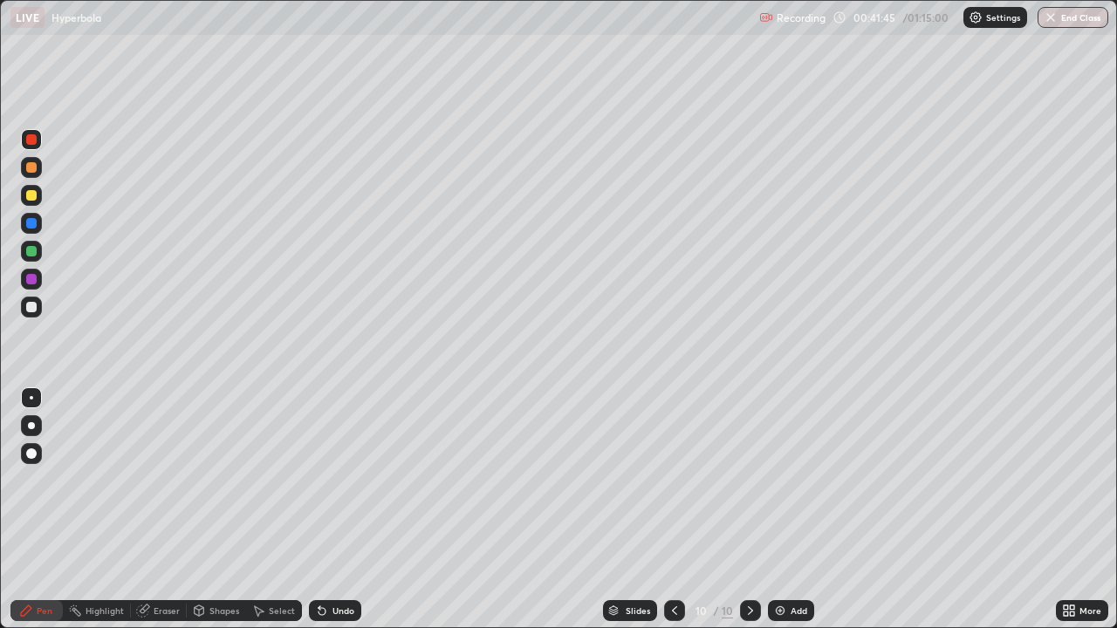
click at [31, 195] on div at bounding box center [31, 195] width 10 height 10
click at [31, 194] on div at bounding box center [31, 195] width 10 height 10
click at [34, 195] on div at bounding box center [31, 195] width 10 height 10
click at [36, 250] on div at bounding box center [31, 251] width 10 height 10
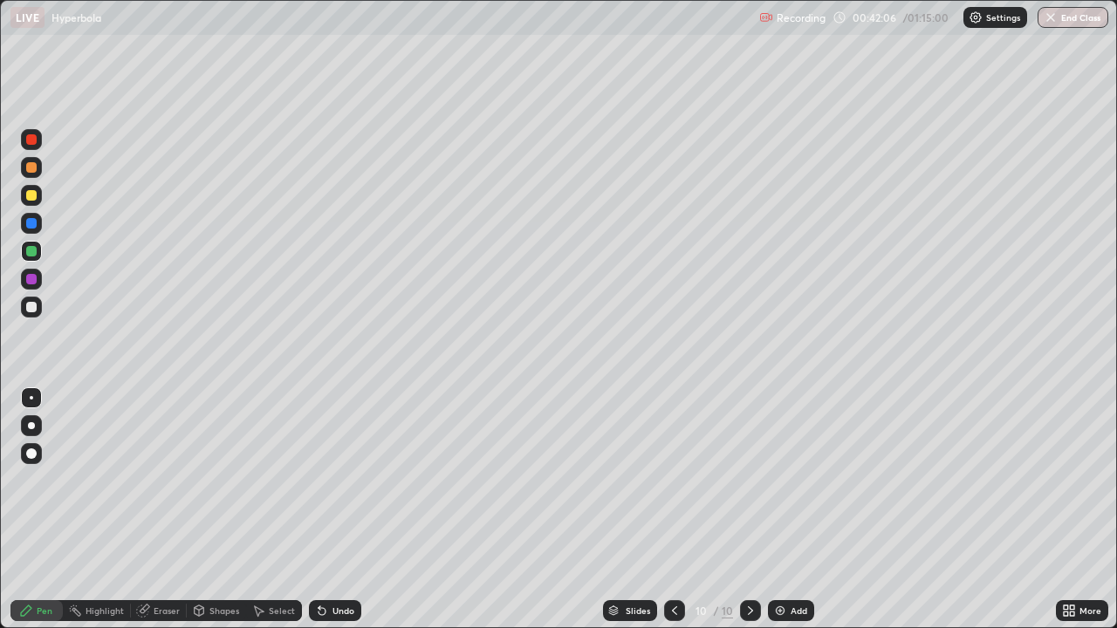
click at [26, 307] on div at bounding box center [31, 307] width 10 height 10
click at [28, 310] on div at bounding box center [31, 307] width 10 height 10
click at [31, 305] on div at bounding box center [31, 307] width 10 height 10
click at [31, 310] on div at bounding box center [31, 307] width 10 height 10
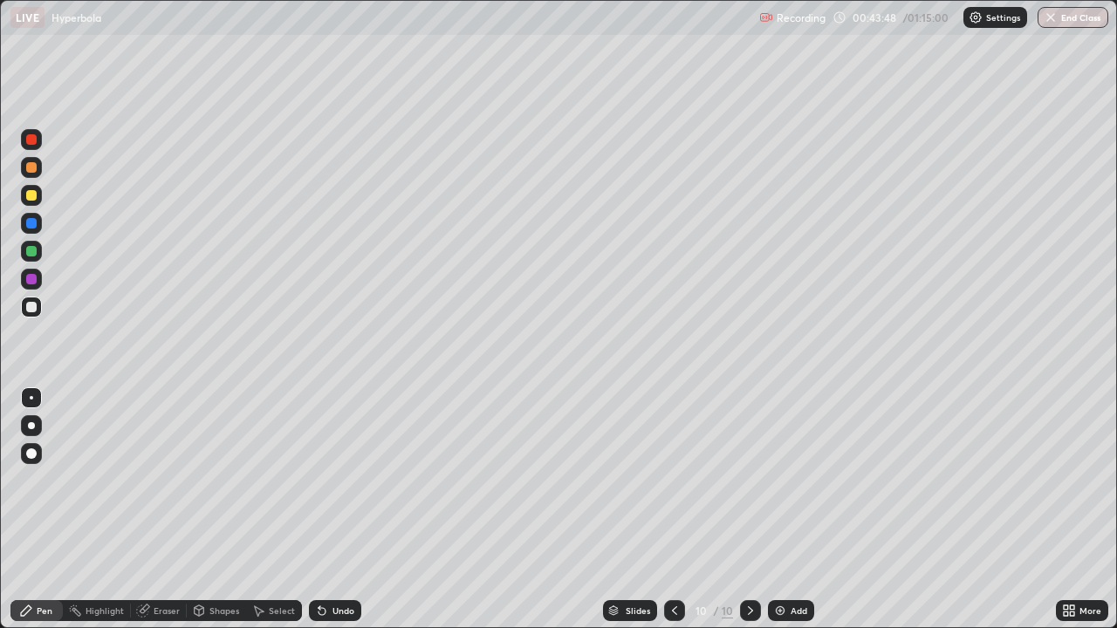
click at [165, 509] on div "Eraser" at bounding box center [159, 610] width 56 height 21
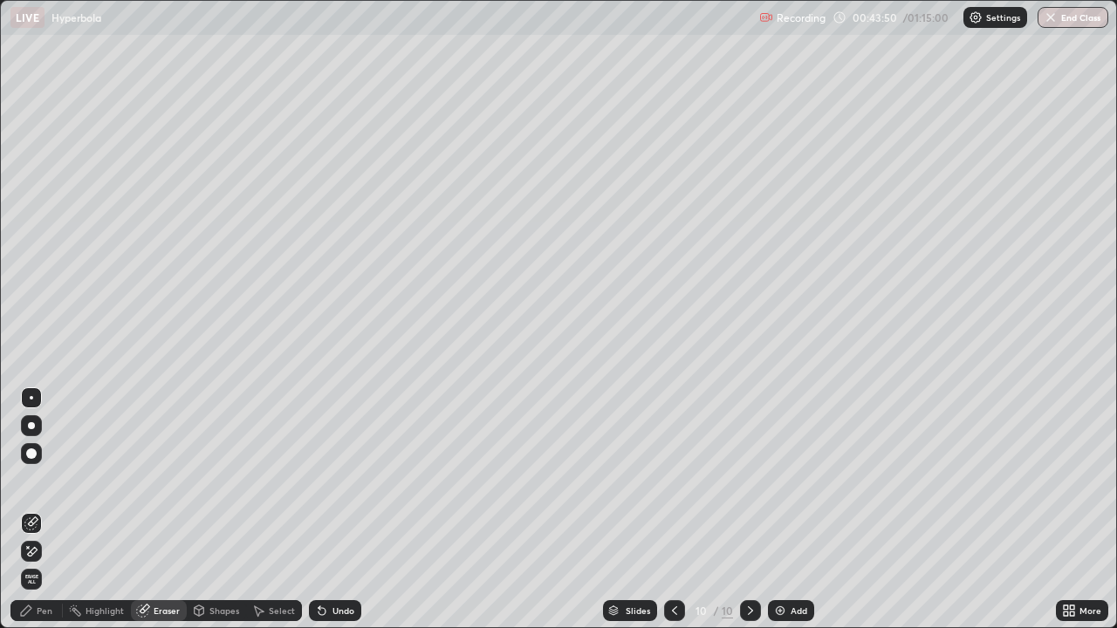
click at [51, 509] on div "Pen" at bounding box center [36, 610] width 52 height 21
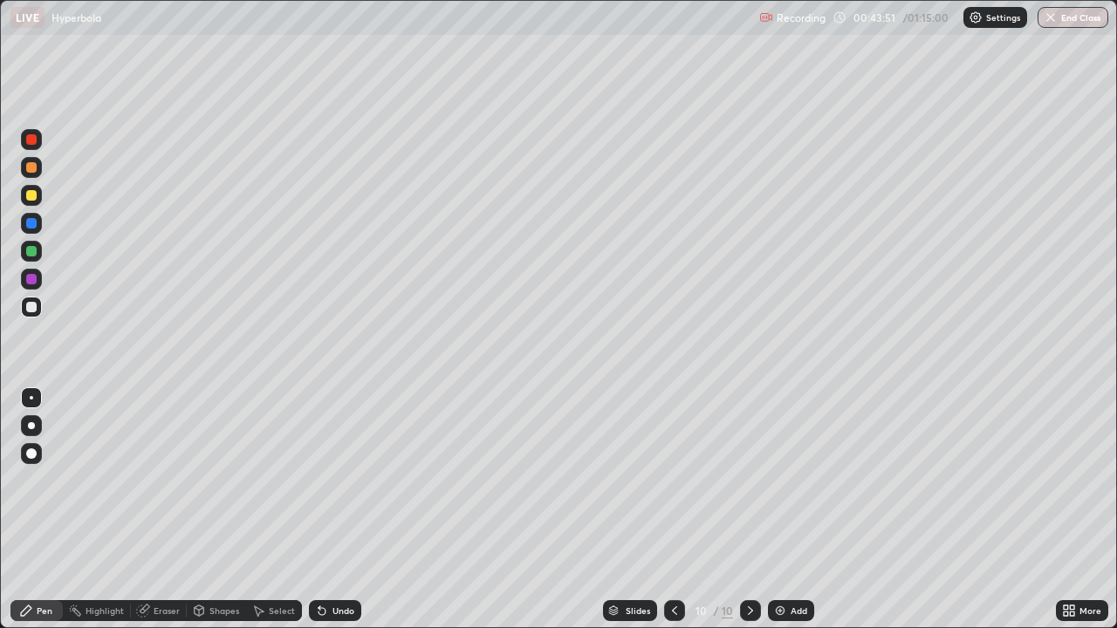
click at [32, 307] on div at bounding box center [31, 307] width 10 height 10
click at [30, 251] on div at bounding box center [31, 251] width 10 height 10
click at [32, 279] on div at bounding box center [31, 279] width 10 height 10
click at [39, 305] on div at bounding box center [31, 307] width 21 height 21
click at [785, 509] on div "Add" at bounding box center [791, 610] width 46 height 21
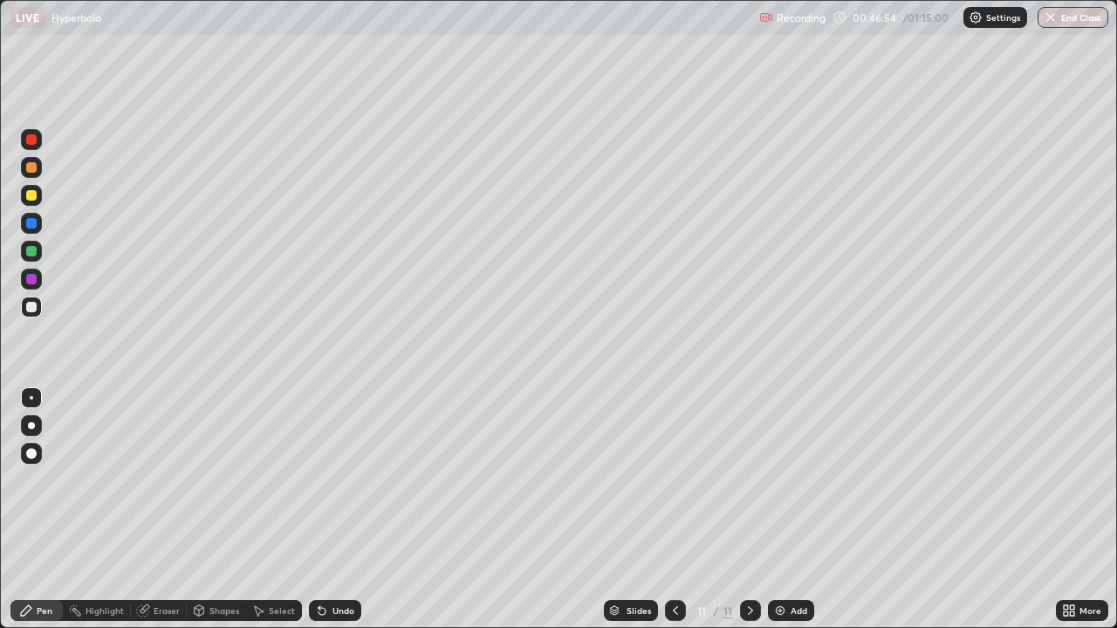
click at [32, 307] on div at bounding box center [31, 307] width 10 height 10
click at [31, 304] on div at bounding box center [31, 307] width 10 height 10
click at [138, 509] on icon at bounding box center [143, 611] width 14 height 14
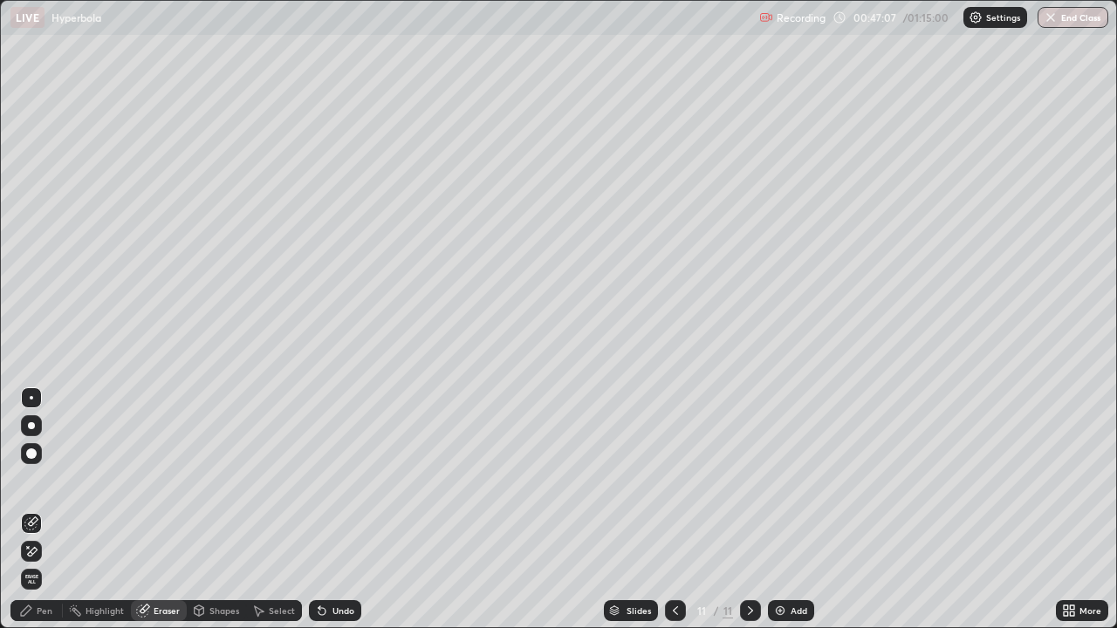
click at [57, 509] on div "Pen" at bounding box center [36, 610] width 52 height 21
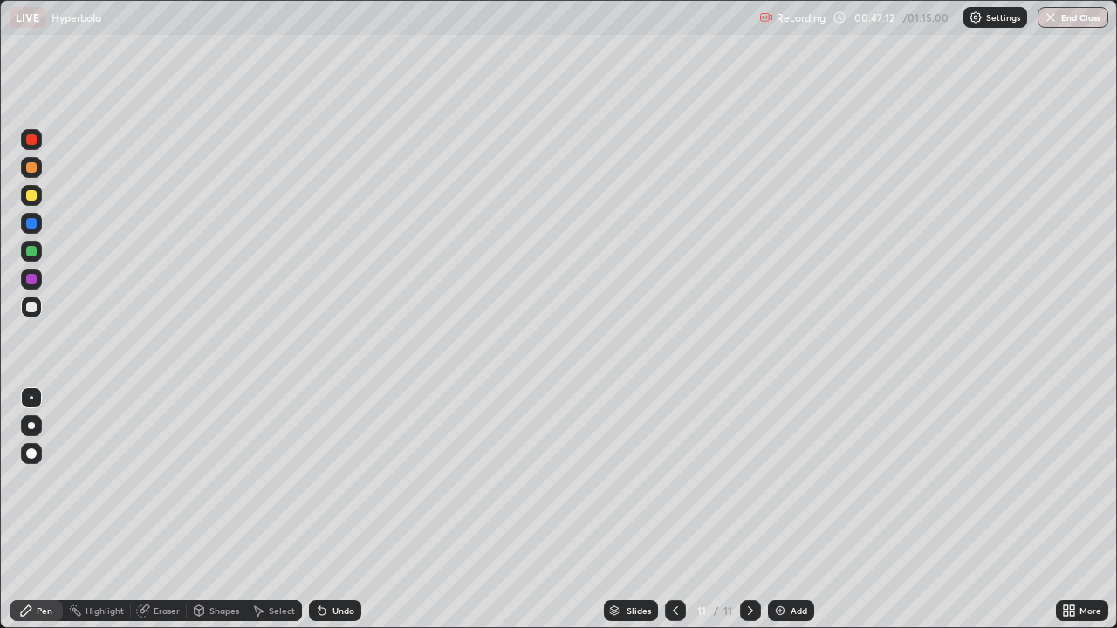
click at [665, 509] on div at bounding box center [675, 610] width 21 height 21
click at [728, 509] on div "11" at bounding box center [727, 611] width 10 height 16
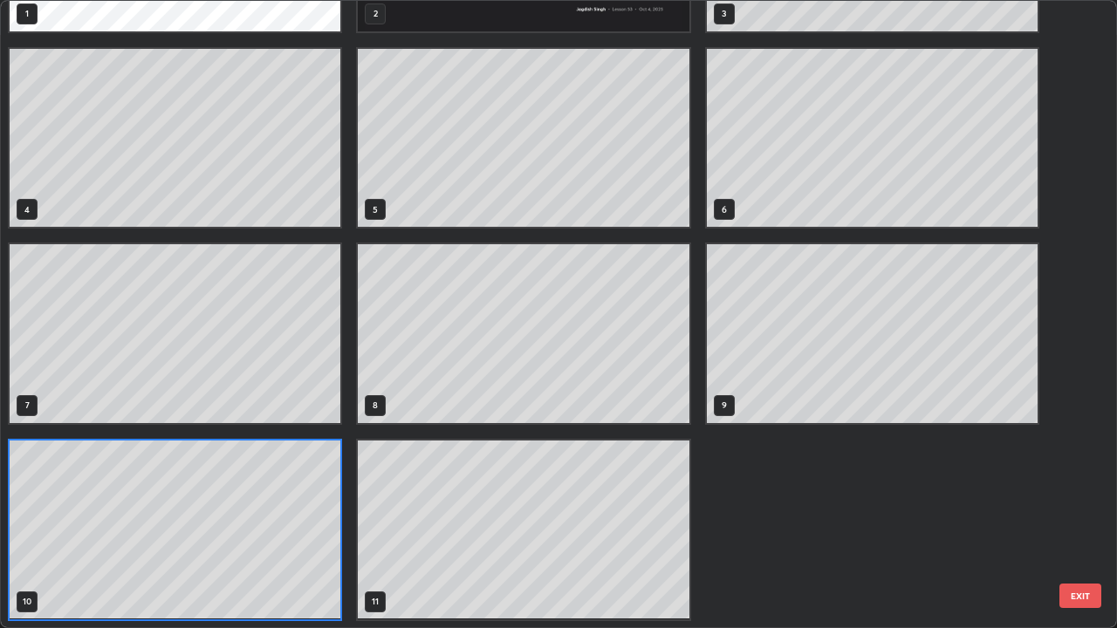
scroll to position [621, 1106]
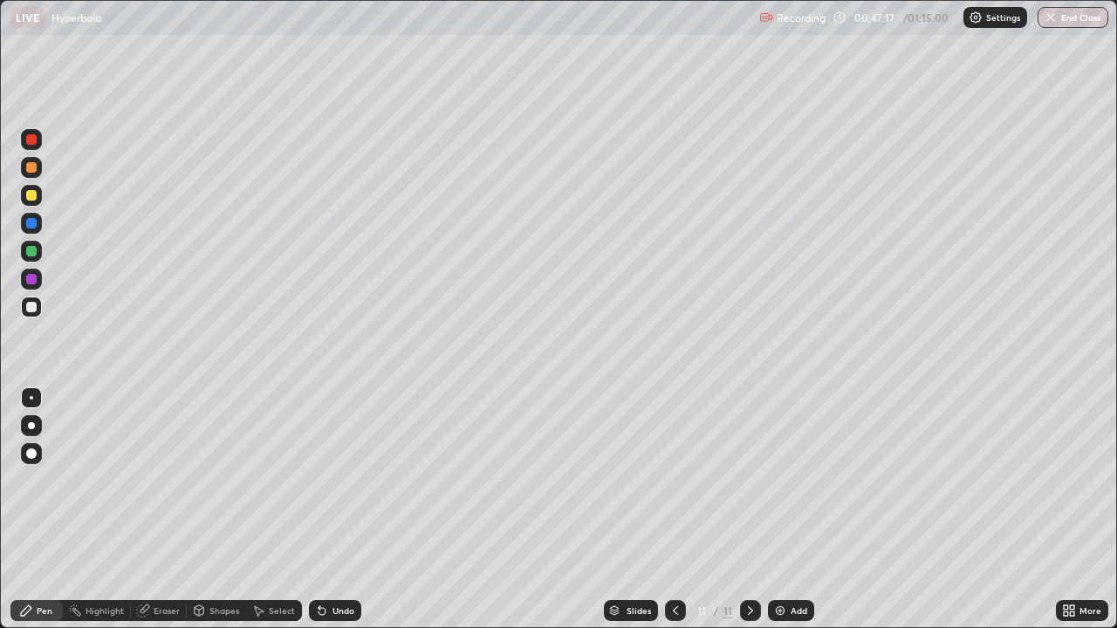
click at [748, 509] on icon at bounding box center [750, 611] width 14 height 14
click at [35, 311] on div at bounding box center [31, 307] width 21 height 21
click at [175, 509] on div "Eraser" at bounding box center [167, 610] width 26 height 9
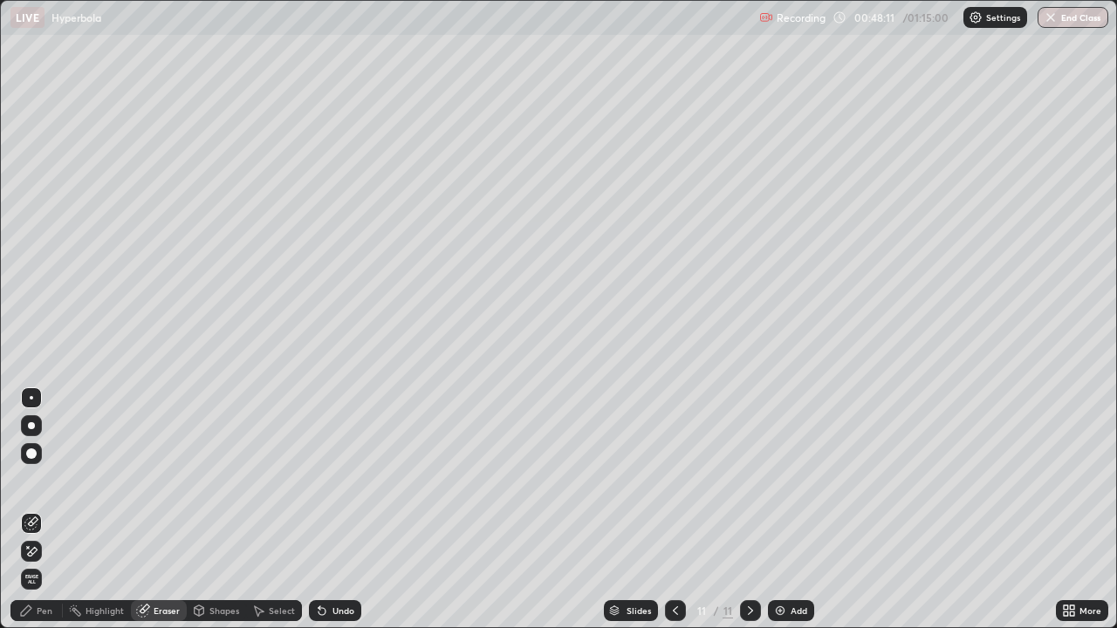
click at [51, 509] on div "Pen" at bounding box center [36, 610] width 52 height 21
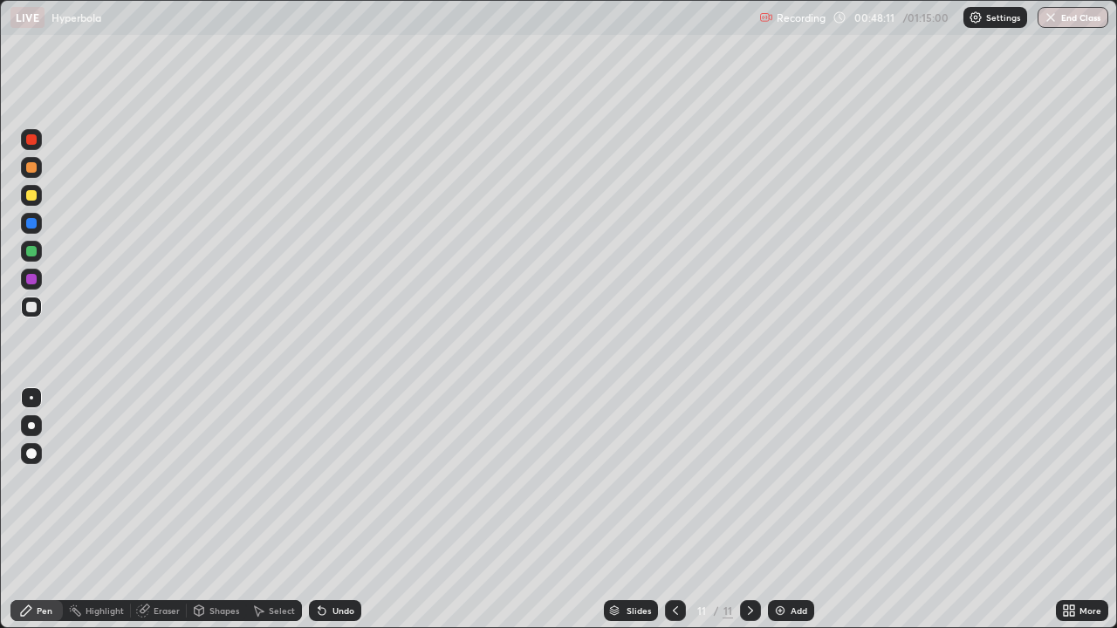
click at [38, 309] on div at bounding box center [31, 307] width 21 height 21
click at [39, 308] on div at bounding box center [31, 307] width 21 height 21
click at [170, 509] on div "Eraser" at bounding box center [167, 610] width 26 height 9
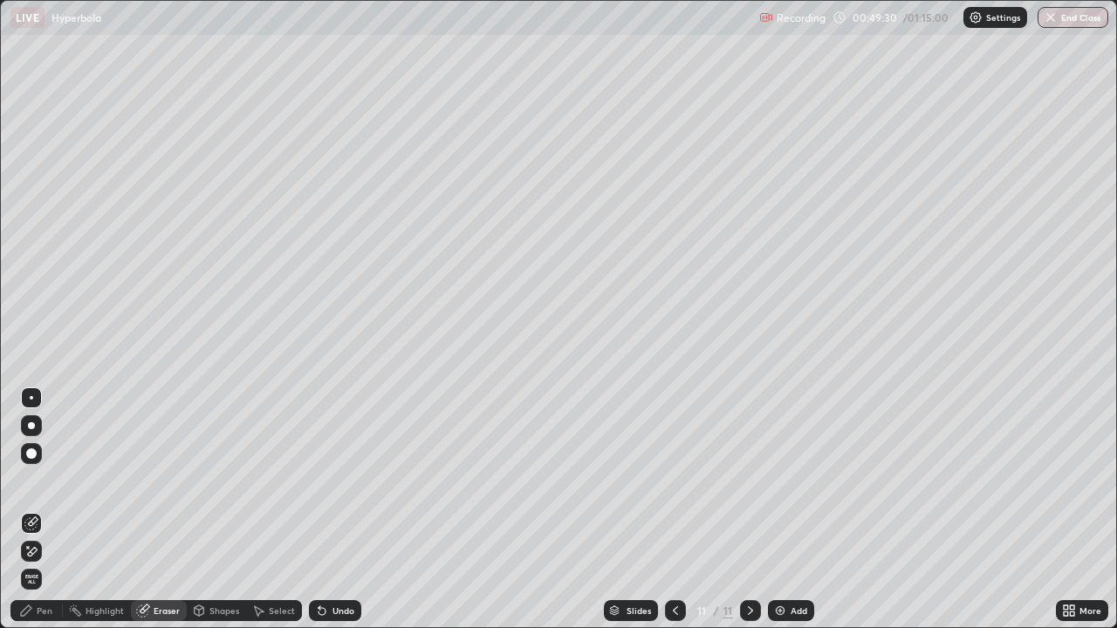
click at [46, 509] on div "Pen" at bounding box center [36, 610] width 52 height 21
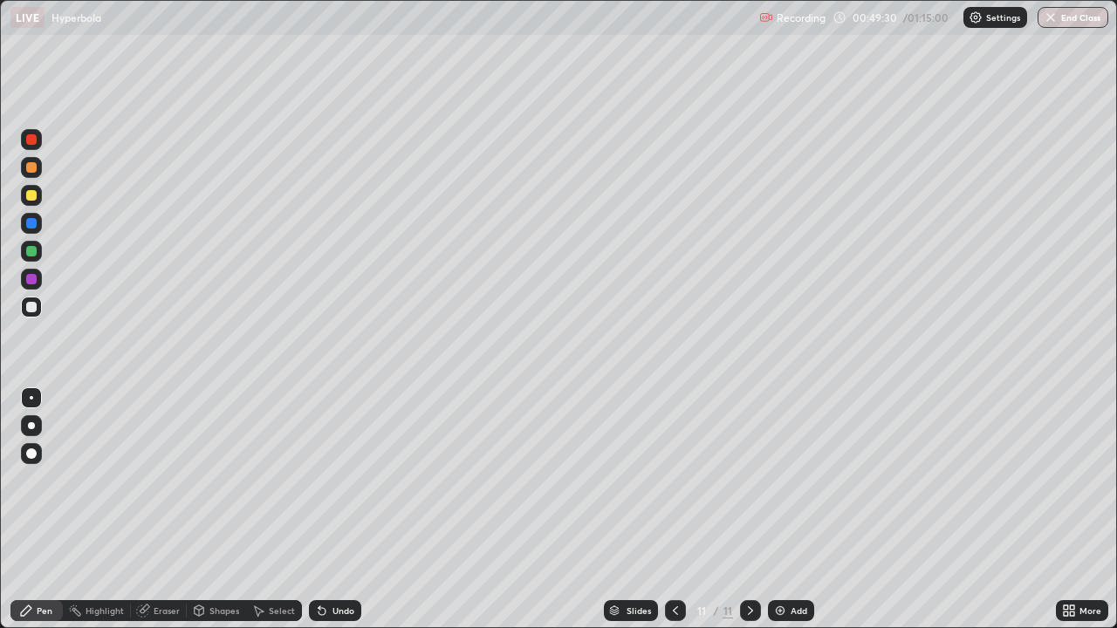
click at [31, 308] on div at bounding box center [31, 307] width 10 height 10
click at [919, 302] on button "Undo" at bounding box center [901, 312] width 51 height 21
click at [31, 200] on div at bounding box center [31, 195] width 10 height 10
click at [773, 509] on img at bounding box center [780, 611] width 14 height 14
click at [673, 509] on icon at bounding box center [675, 611] width 14 height 14
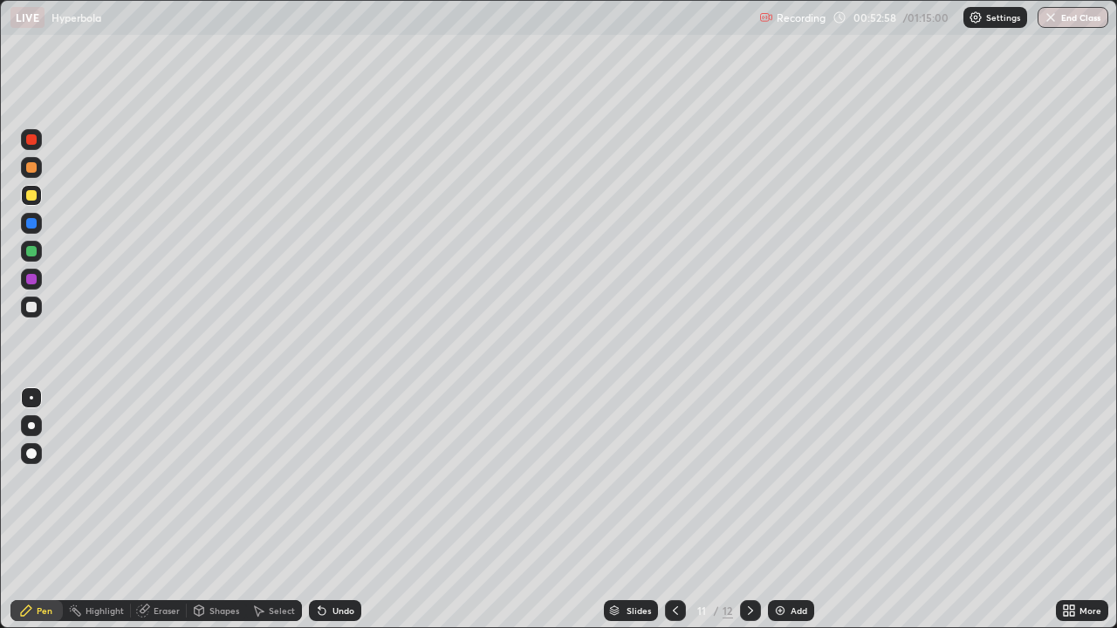
click at [728, 509] on div "12" at bounding box center [727, 611] width 10 height 16
click at [32, 194] on div at bounding box center [31, 195] width 10 height 10
click at [29, 308] on div at bounding box center [31, 307] width 10 height 10
click at [33, 311] on div at bounding box center [31, 307] width 10 height 10
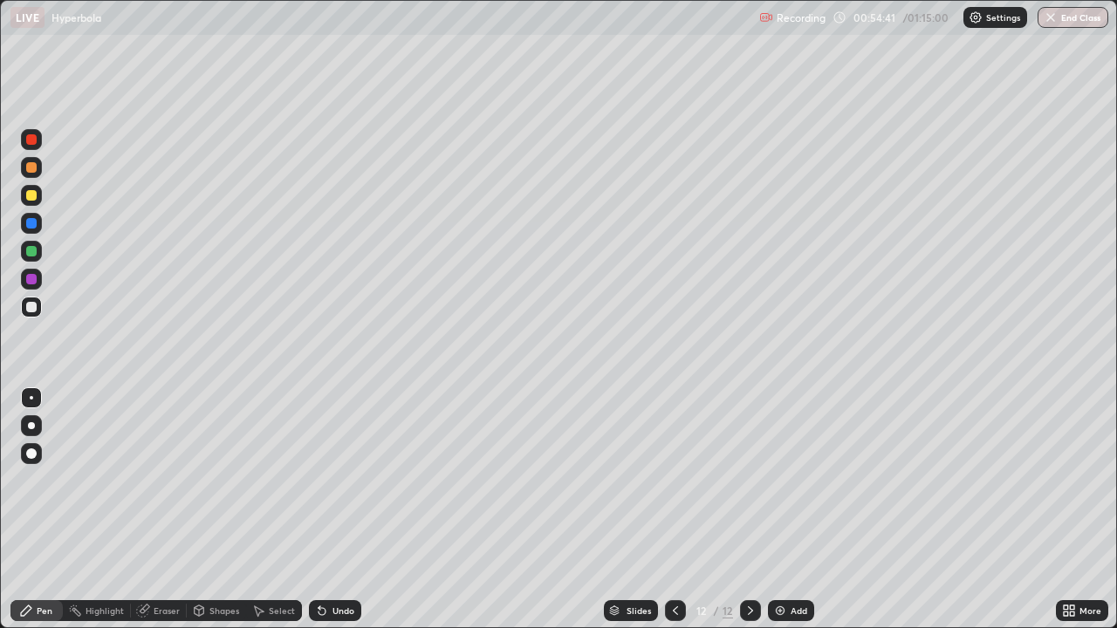
click at [30, 279] on div at bounding box center [31, 279] width 10 height 10
click at [31, 311] on div at bounding box center [31, 307] width 10 height 10
click at [29, 281] on div at bounding box center [31, 279] width 10 height 10
click at [38, 308] on div at bounding box center [31, 307] width 21 height 21
click at [176, 509] on div "Eraser" at bounding box center [167, 610] width 26 height 9
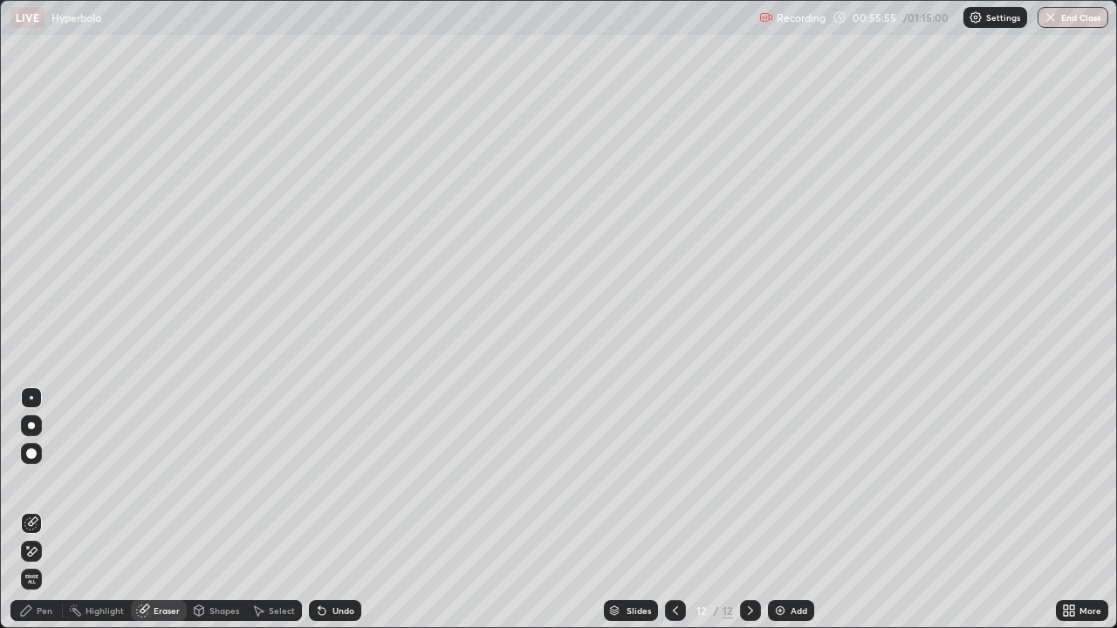
click at [42, 509] on div "Pen" at bounding box center [45, 610] width 16 height 9
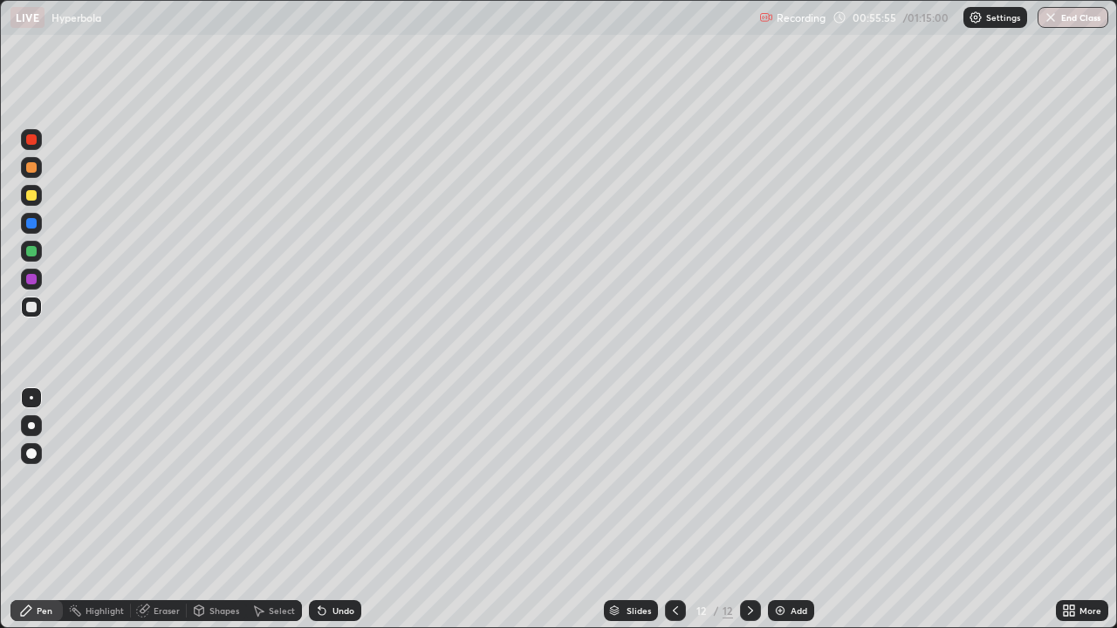
click at [32, 307] on div at bounding box center [31, 307] width 10 height 10
click at [38, 254] on div at bounding box center [31, 251] width 21 height 21
click at [38, 306] on div at bounding box center [31, 307] width 21 height 21
click at [782, 509] on img at bounding box center [780, 611] width 14 height 14
click at [32, 307] on div at bounding box center [31, 307] width 10 height 10
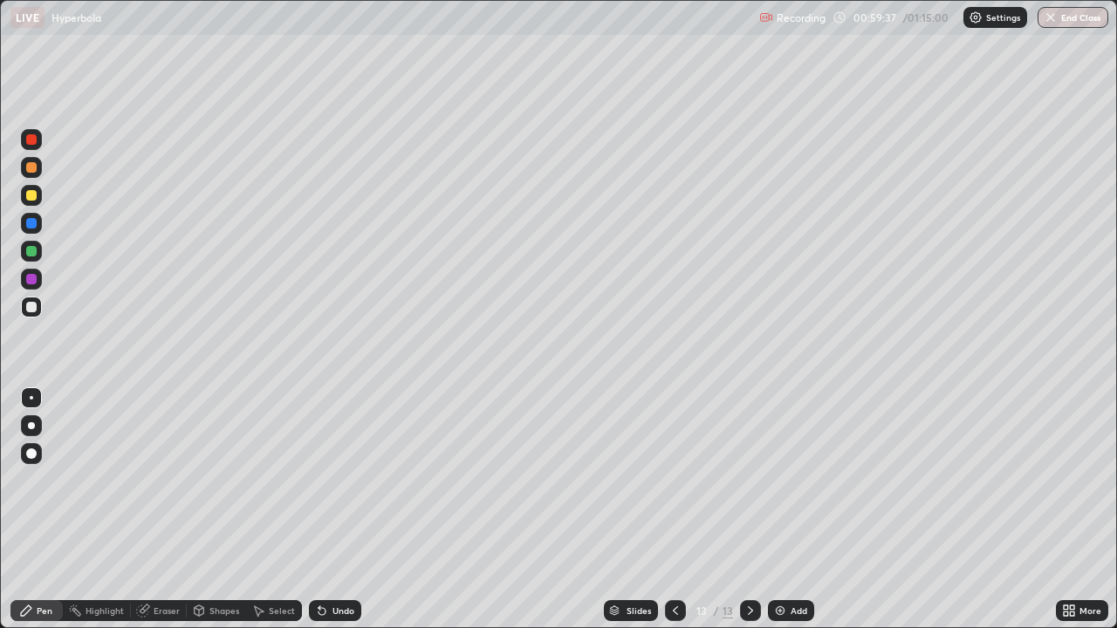
click at [31, 198] on div at bounding box center [31, 195] width 10 height 10
click at [34, 281] on div at bounding box center [31, 279] width 10 height 10
click at [31, 304] on div at bounding box center [31, 307] width 10 height 10
click at [32, 251] on div at bounding box center [31, 251] width 10 height 10
click at [35, 306] on div at bounding box center [31, 307] width 10 height 10
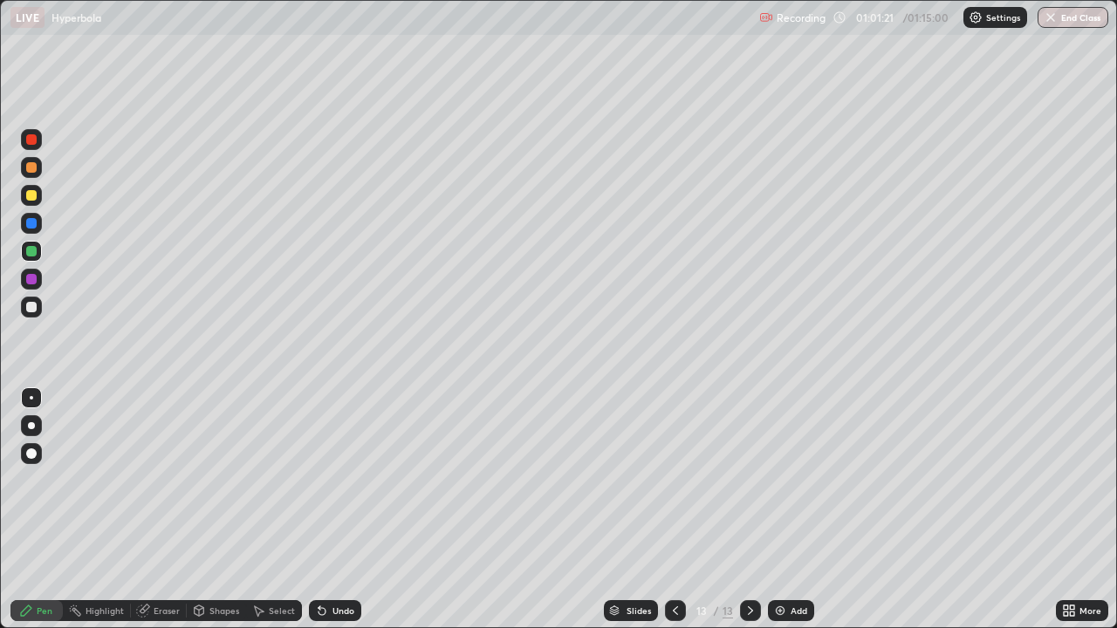
click at [35, 303] on div at bounding box center [31, 307] width 10 height 10
click at [30, 308] on div at bounding box center [31, 307] width 10 height 10
click at [161, 509] on div "Eraser" at bounding box center [167, 610] width 26 height 9
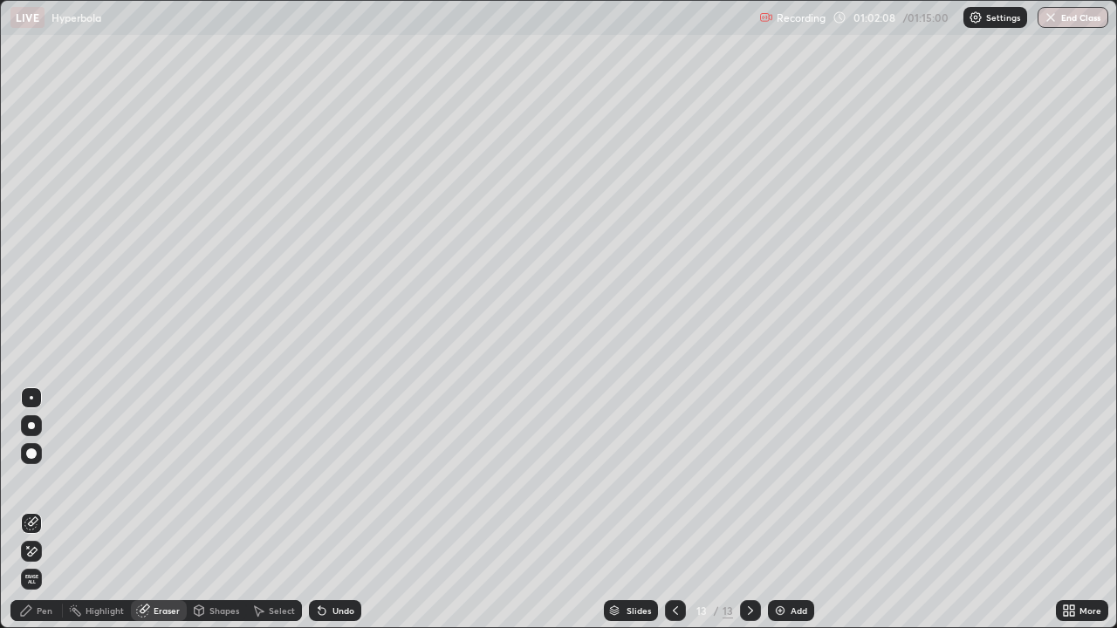
click at [44, 509] on div "Pen" at bounding box center [45, 610] width 16 height 9
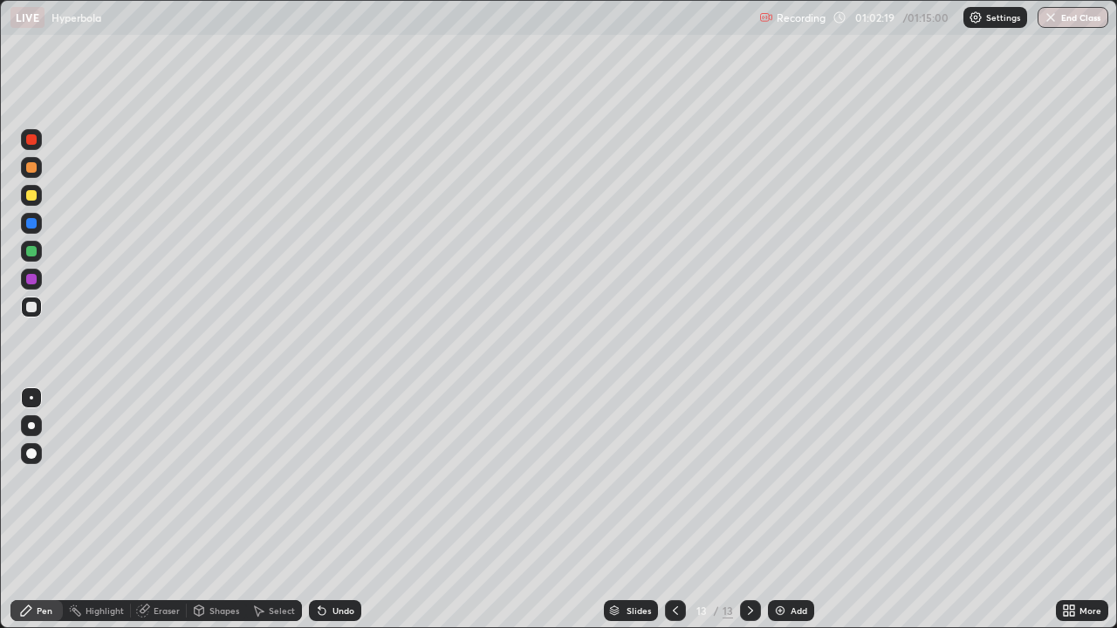
click at [154, 509] on div "Eraser" at bounding box center [167, 610] width 26 height 9
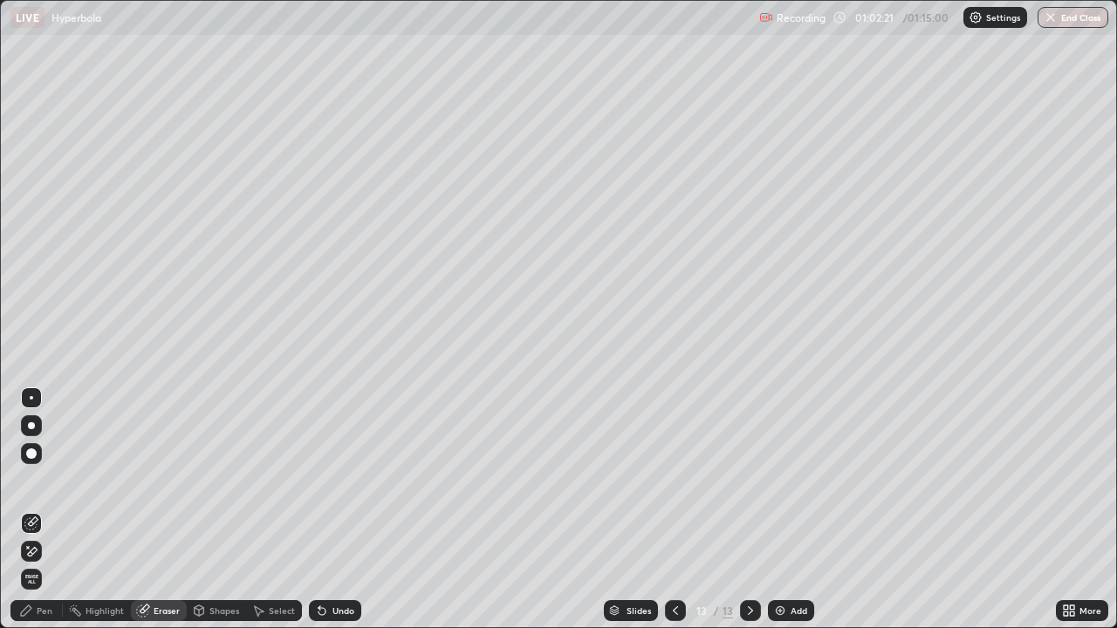
click at [44, 509] on div "Pen" at bounding box center [36, 610] width 52 height 21
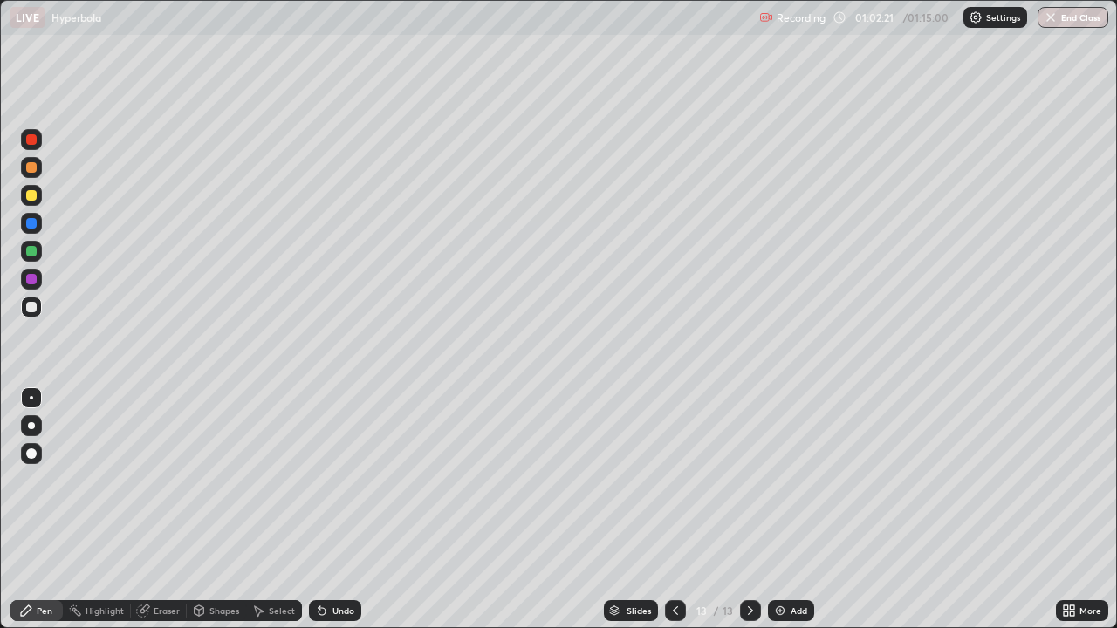
click at [34, 304] on div at bounding box center [31, 307] width 10 height 10
click at [31, 308] on div at bounding box center [31, 307] width 10 height 10
click at [168, 509] on div "Eraser" at bounding box center [167, 610] width 26 height 9
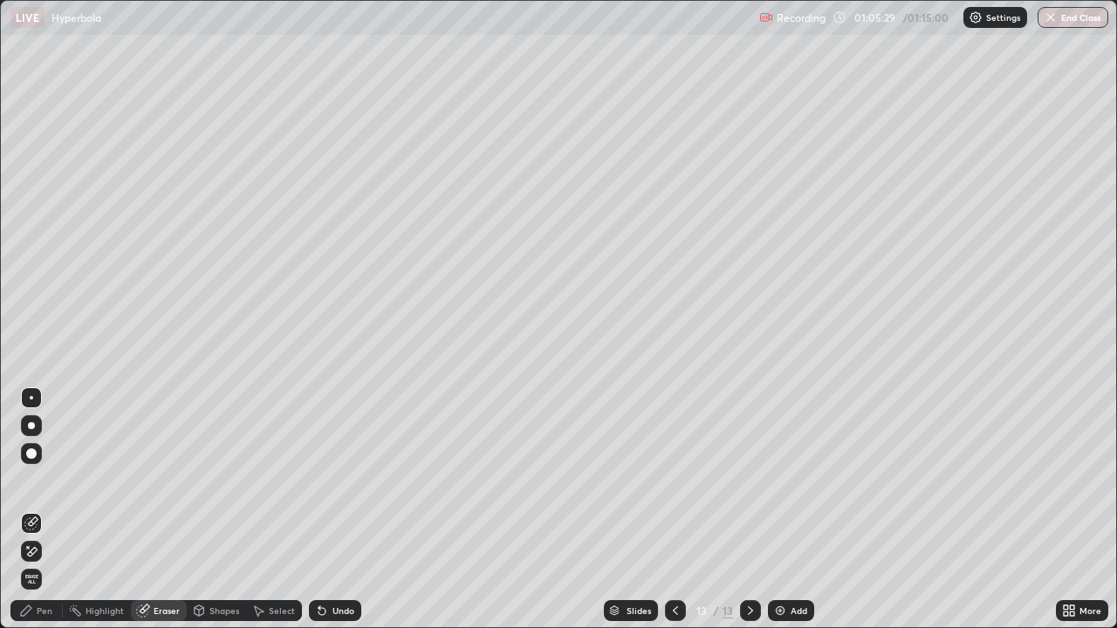
click at [38, 509] on div "Pen" at bounding box center [45, 610] width 16 height 9
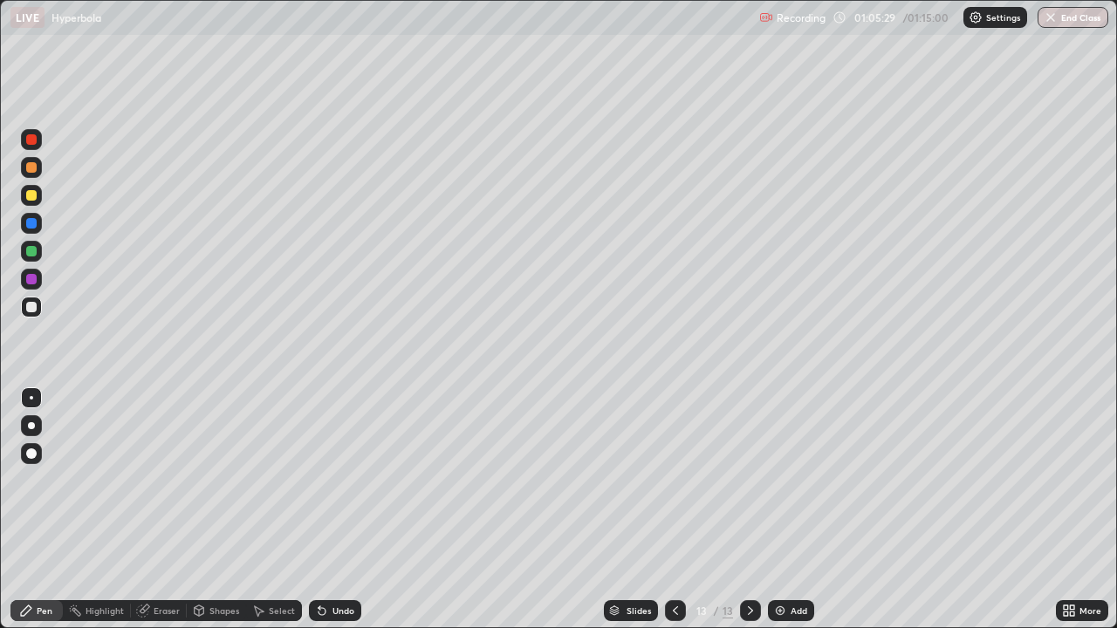
click at [36, 254] on div at bounding box center [31, 251] width 10 height 10
click at [31, 314] on div at bounding box center [31, 307] width 21 height 21
click at [30, 313] on div at bounding box center [31, 307] width 21 height 21
click at [770, 509] on div "Add" at bounding box center [791, 610] width 46 height 21
click at [36, 310] on div at bounding box center [31, 307] width 10 height 10
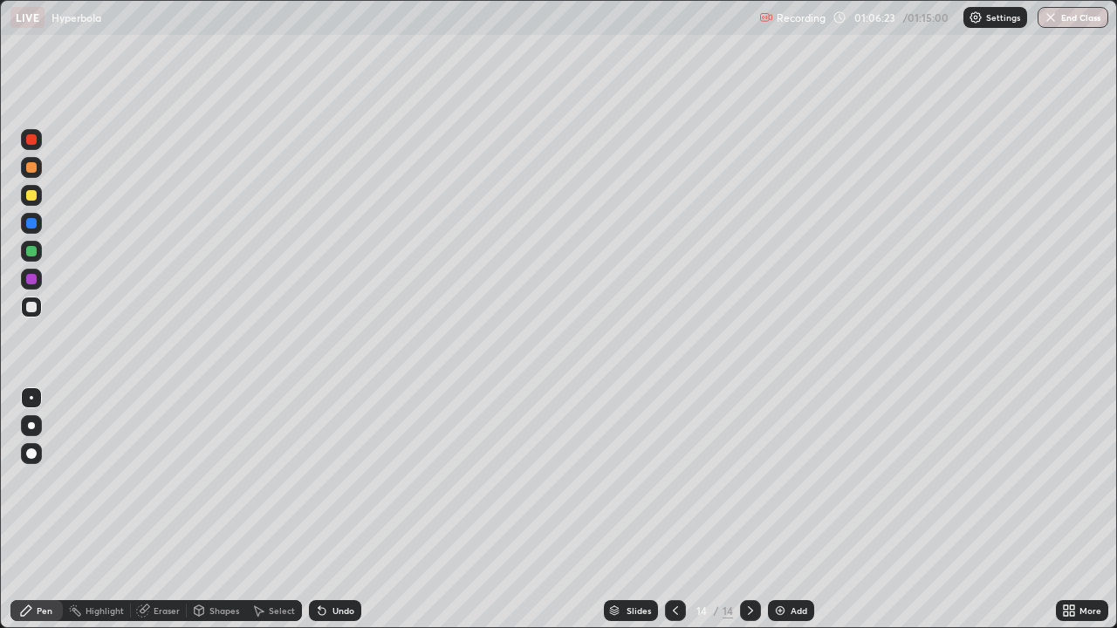
click at [673, 509] on icon at bounding box center [675, 611] width 14 height 14
click at [740, 509] on div at bounding box center [750, 610] width 21 height 21
click at [31, 195] on div at bounding box center [31, 195] width 10 height 10
click at [31, 303] on div at bounding box center [31, 307] width 10 height 10
click at [161, 509] on div "Eraser" at bounding box center [159, 610] width 56 height 21
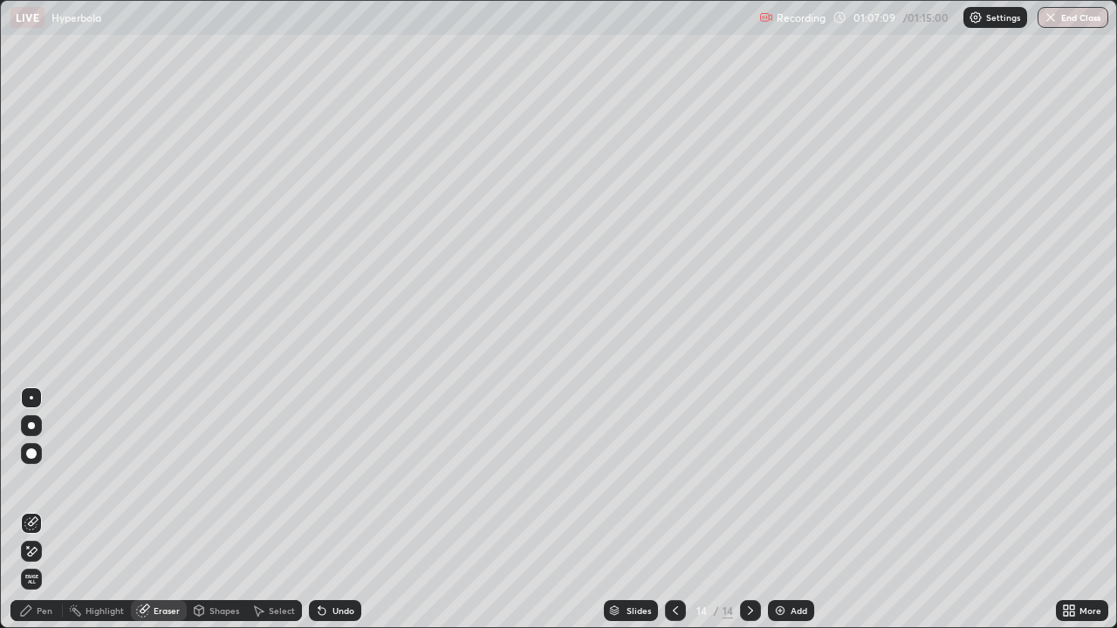
click at [52, 509] on div "Pen" at bounding box center [36, 610] width 52 height 21
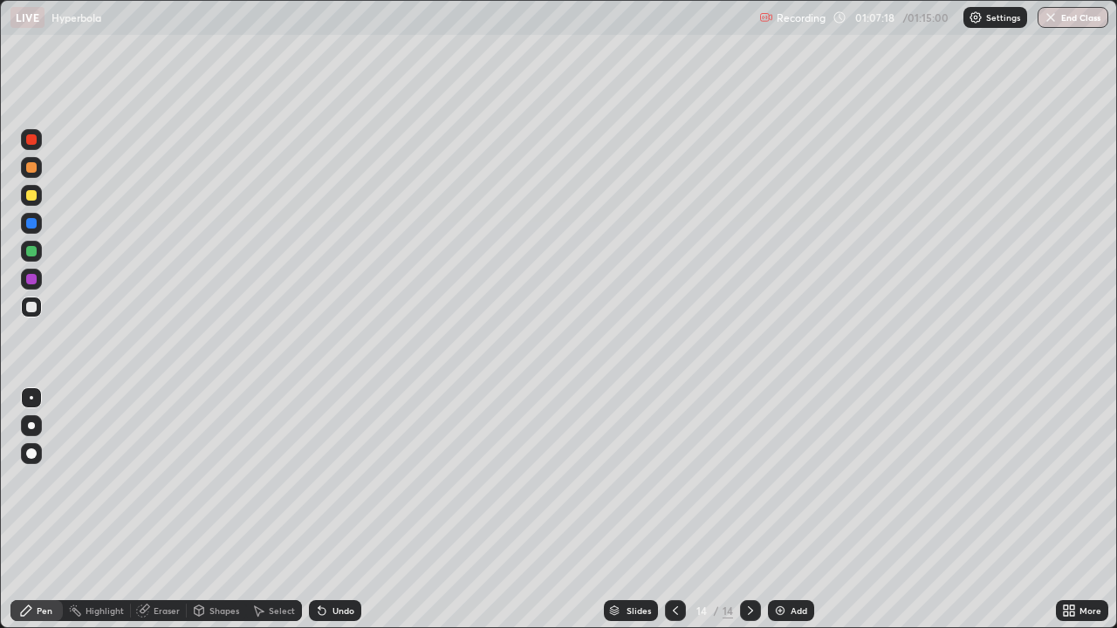
click at [35, 246] on div at bounding box center [31, 251] width 21 height 21
click at [32, 304] on div at bounding box center [31, 307] width 10 height 10
click at [33, 187] on div at bounding box center [31, 195] width 21 height 21
click at [31, 172] on div at bounding box center [31, 167] width 10 height 10
click at [795, 509] on div "Add" at bounding box center [798, 610] width 17 height 9
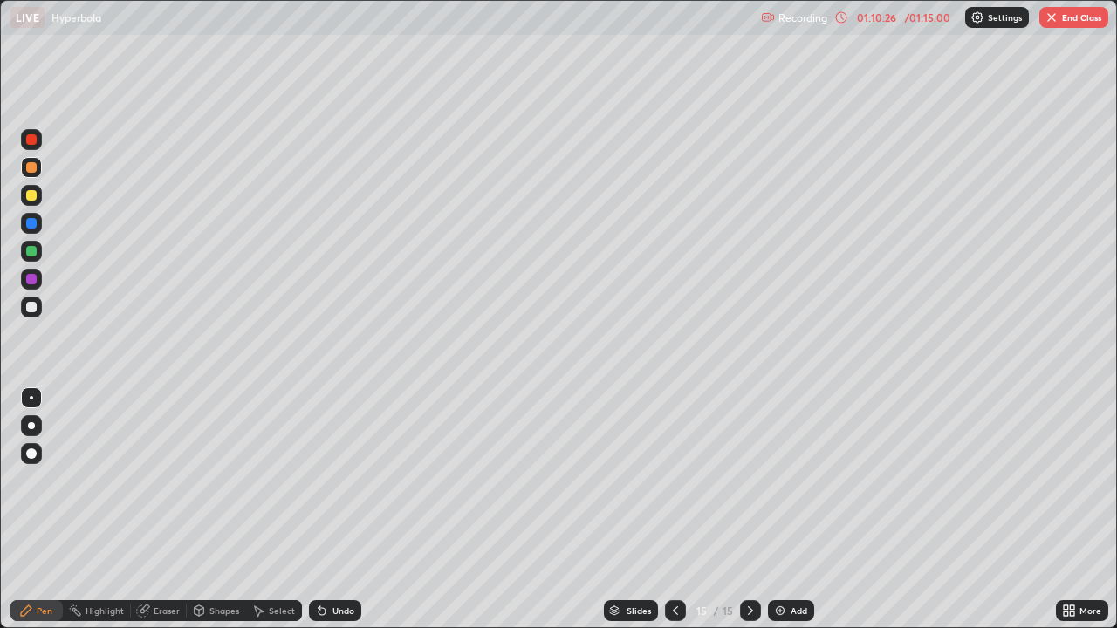
click at [31, 167] on div at bounding box center [31, 167] width 10 height 10
click at [30, 302] on div at bounding box center [31, 307] width 10 height 10
click at [31, 310] on div at bounding box center [31, 307] width 10 height 10
click at [165, 509] on div "Eraser" at bounding box center [167, 610] width 26 height 9
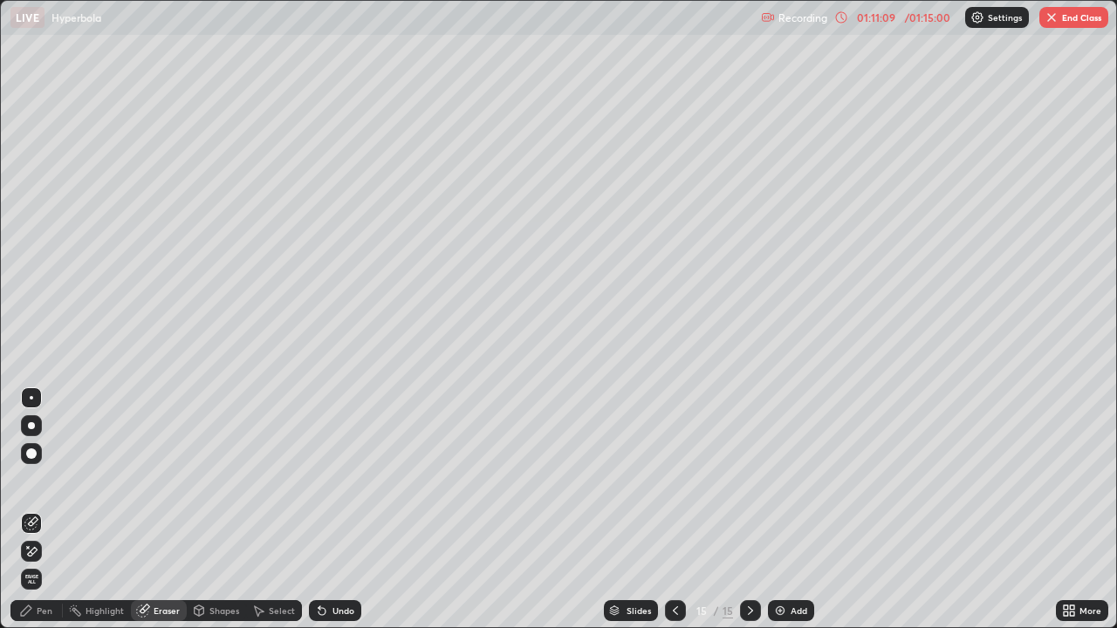
click at [49, 509] on div "Pen" at bounding box center [36, 610] width 52 height 21
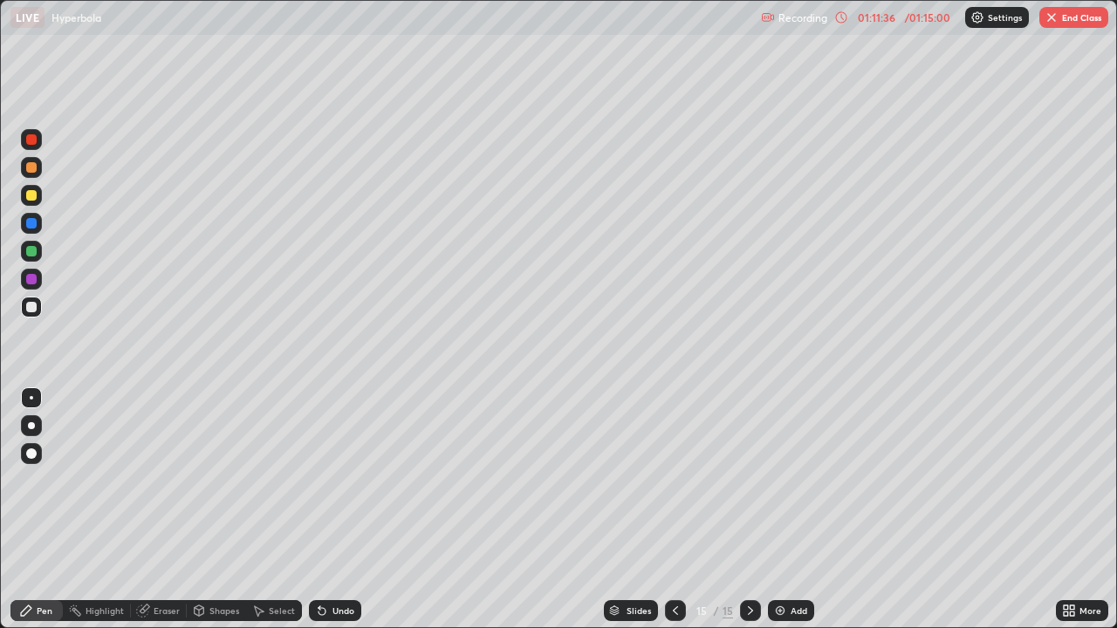
click at [34, 311] on div at bounding box center [31, 307] width 10 height 10
click at [35, 249] on div at bounding box center [31, 251] width 10 height 10
click at [36, 306] on div at bounding box center [31, 307] width 10 height 10
click at [38, 195] on div at bounding box center [31, 195] width 21 height 21
click at [41, 226] on div at bounding box center [31, 223] width 21 height 21
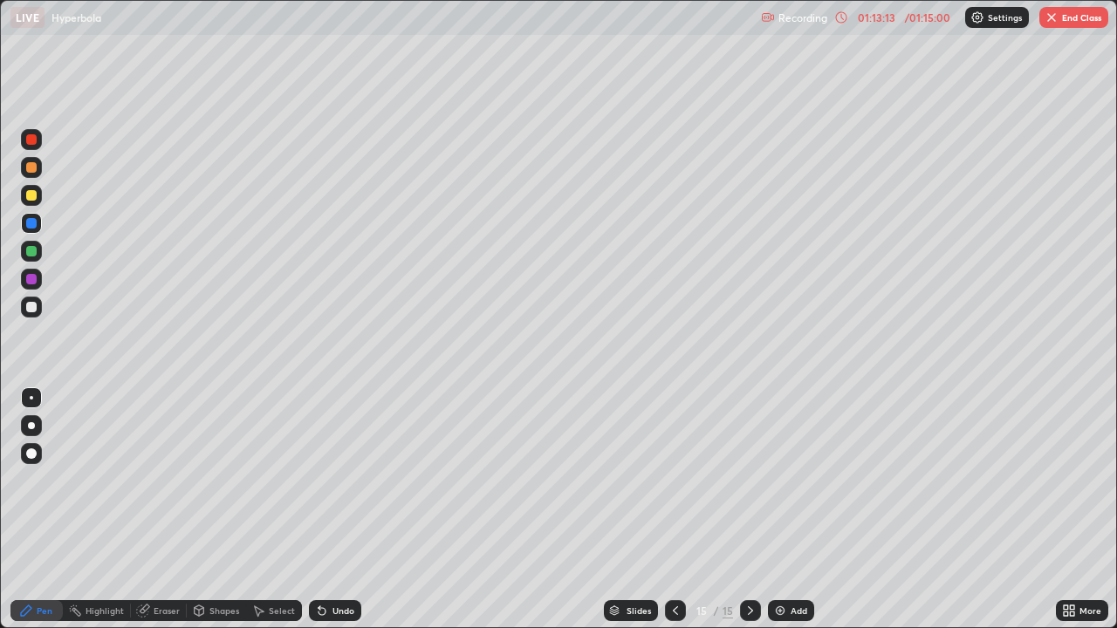
click at [40, 308] on div at bounding box center [31, 307] width 21 height 21
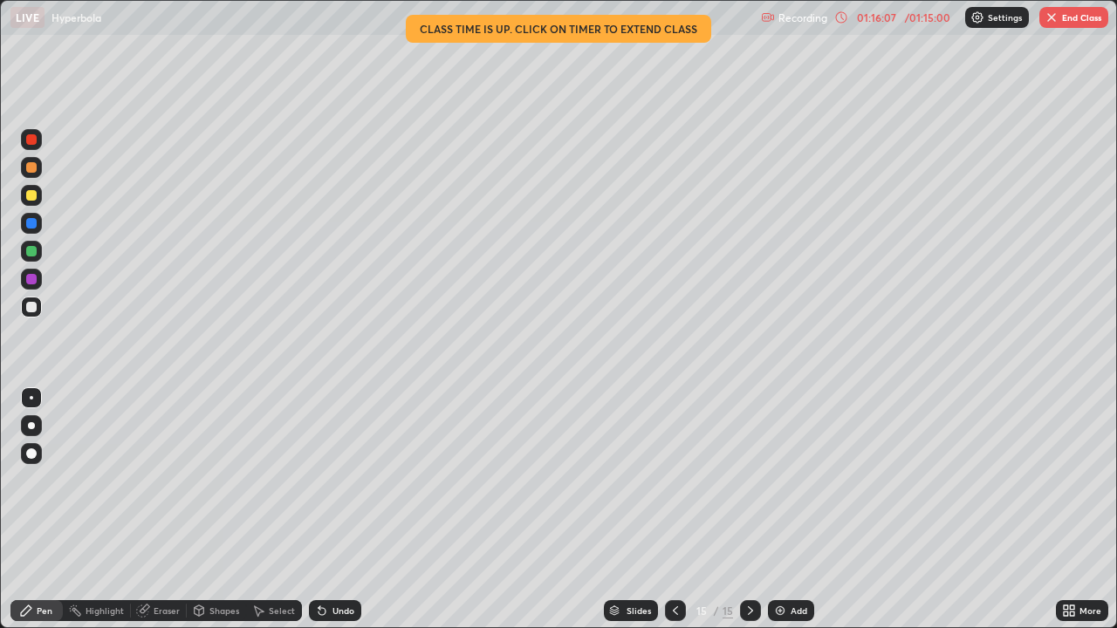
click at [786, 509] on div "Add" at bounding box center [791, 610] width 46 height 21
click at [32, 195] on div at bounding box center [31, 195] width 10 height 10
click at [39, 250] on div at bounding box center [31, 251] width 21 height 21
click at [32, 305] on div at bounding box center [31, 307] width 10 height 10
click at [29, 311] on div at bounding box center [31, 307] width 10 height 10
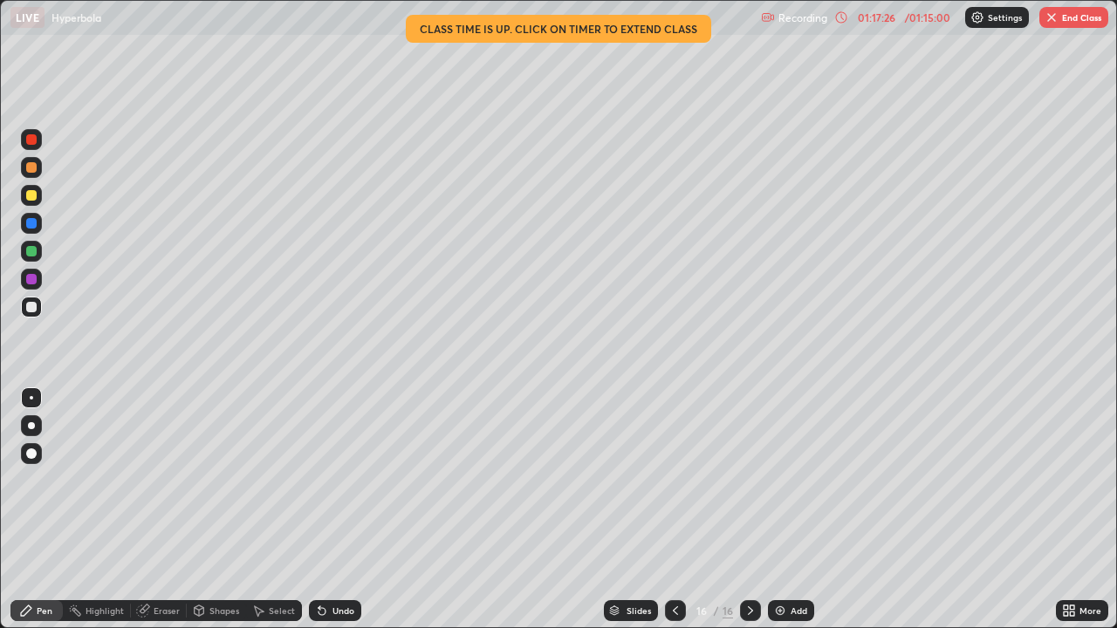
click at [35, 311] on div at bounding box center [31, 307] width 10 height 10
click at [35, 310] on div at bounding box center [31, 307] width 10 height 10
click at [32, 308] on div at bounding box center [31, 307] width 10 height 10
click at [32, 307] on div at bounding box center [31, 307] width 10 height 10
click at [36, 308] on div at bounding box center [31, 307] width 10 height 10
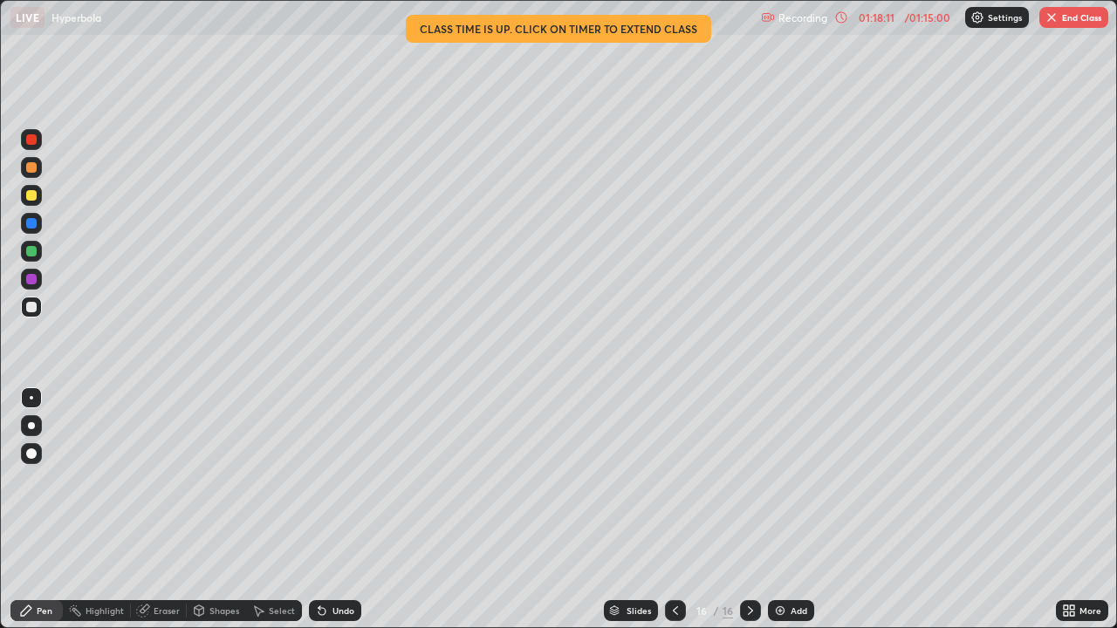
click at [171, 509] on div "Eraser" at bounding box center [167, 610] width 26 height 9
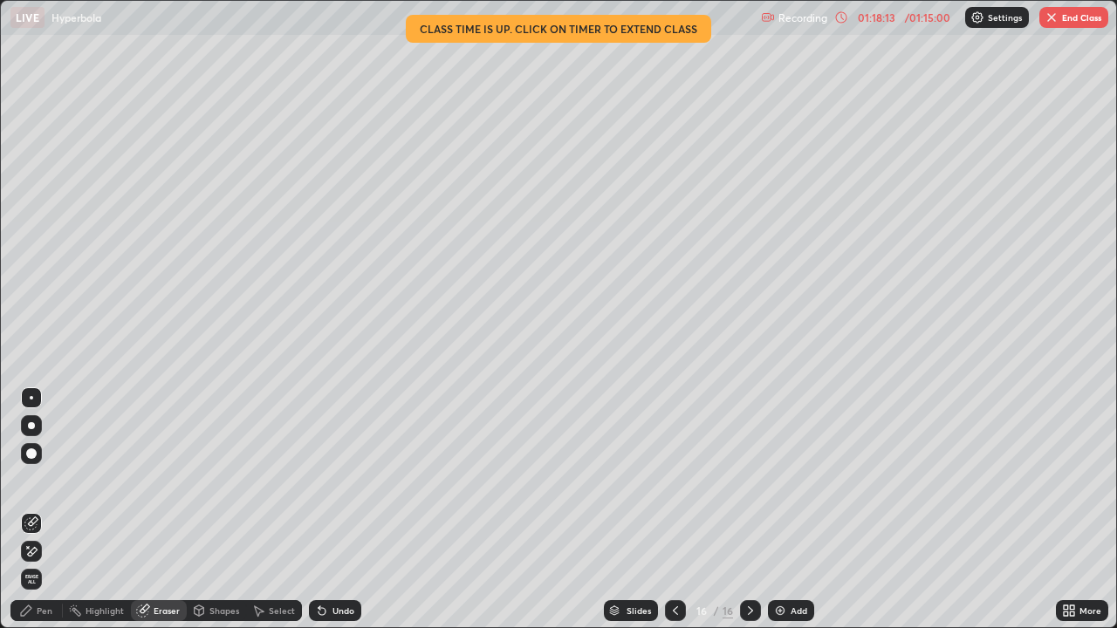
click at [52, 509] on div "Pen" at bounding box center [36, 610] width 52 height 21
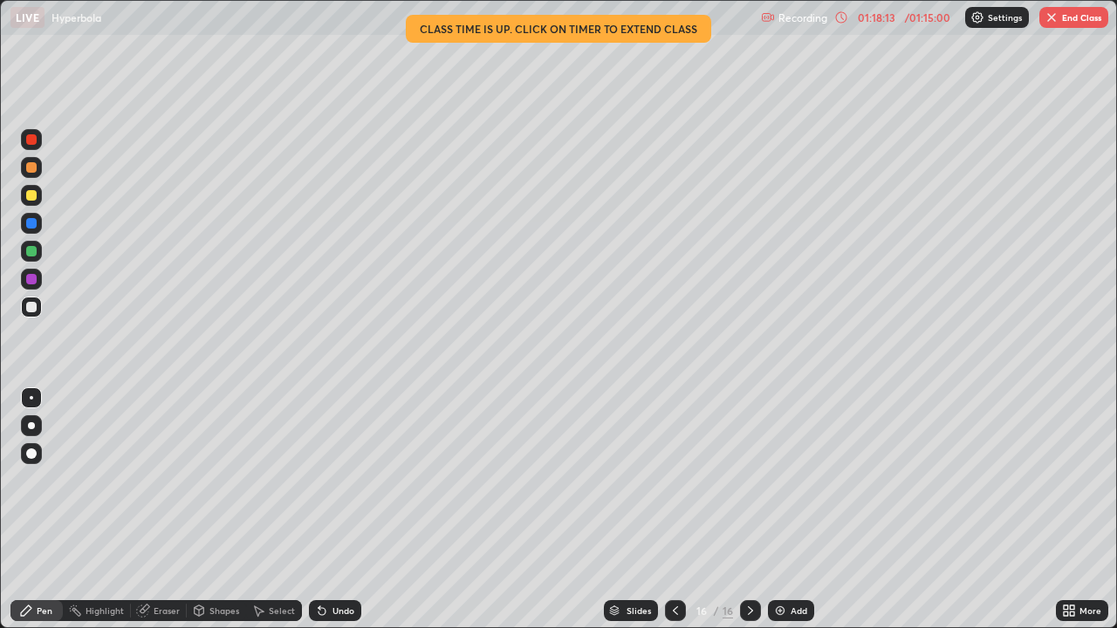
click at [38, 309] on div at bounding box center [31, 307] width 21 height 21
click at [36, 258] on div at bounding box center [31, 251] width 21 height 21
click at [1065, 17] on button "End Class" at bounding box center [1073, 17] width 69 height 21
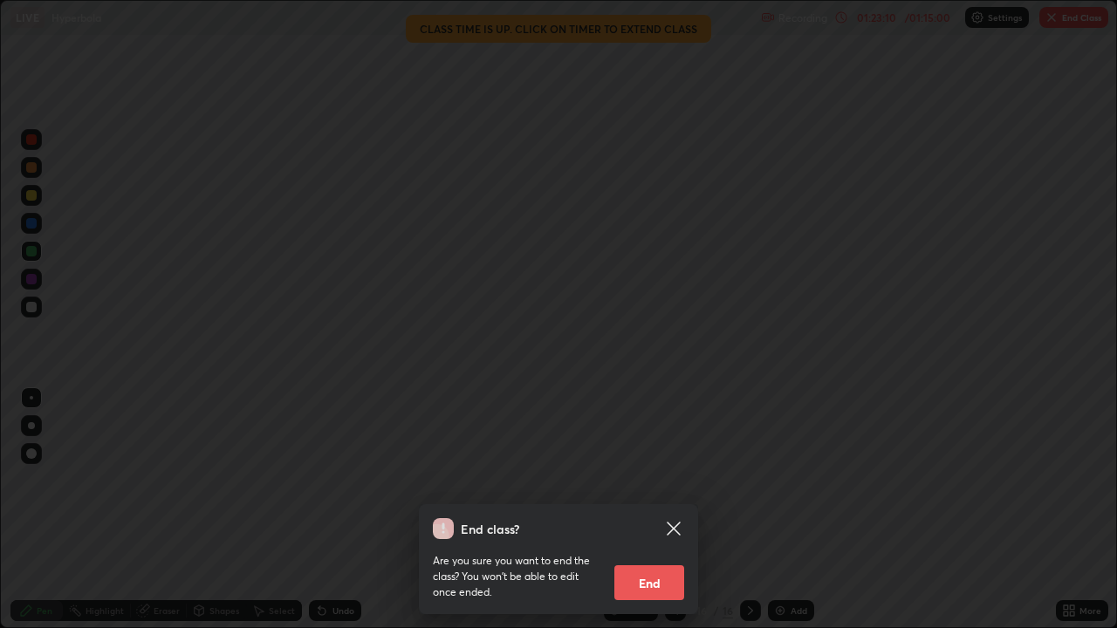
click at [645, 509] on button "End" at bounding box center [649, 582] width 70 height 35
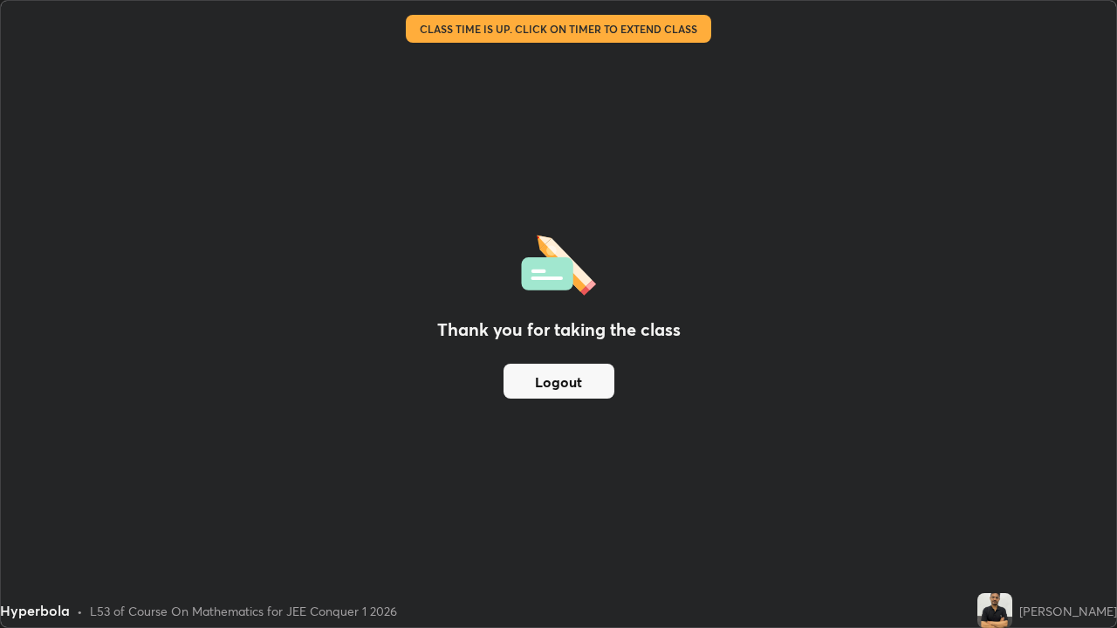
click at [550, 385] on button "Logout" at bounding box center [558, 381] width 111 height 35
click at [562, 383] on button "Logout" at bounding box center [558, 381] width 111 height 35
click at [569, 385] on button "Logout" at bounding box center [558, 381] width 111 height 35
click at [577, 382] on button "Logout" at bounding box center [558, 381] width 111 height 35
